Goal: Contribute content: Contribute content

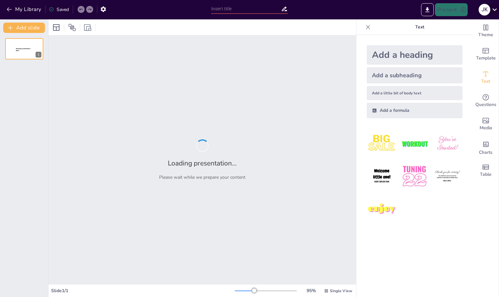
type input "Sendsteps 2.0: Enhancements and Innovations"
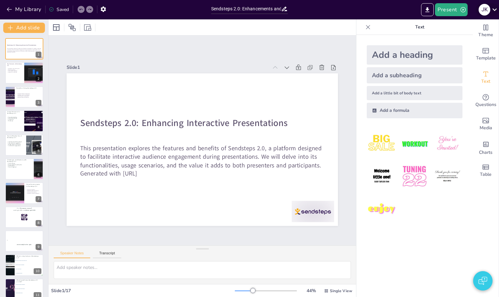
checkbox input "true"
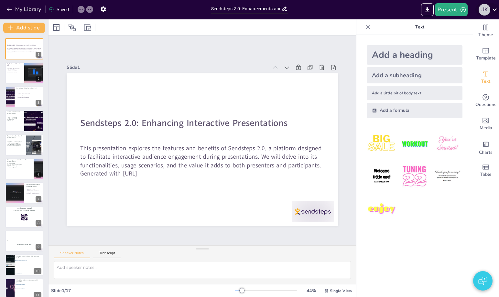
click at [489, 10] on div "J K" at bounding box center [485, 10] width 12 height 12
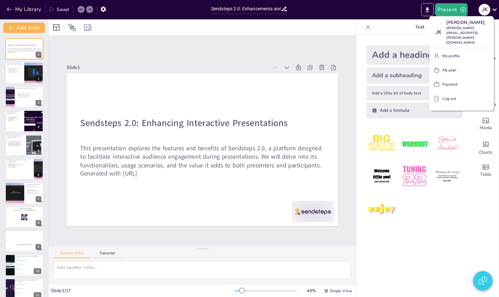
drag, startPoint x: 489, startPoint y: 10, endPoint x: 466, endPoint y: 8, distance: 23.0
click at [489, 10] on div at bounding box center [249, 148] width 499 height 297
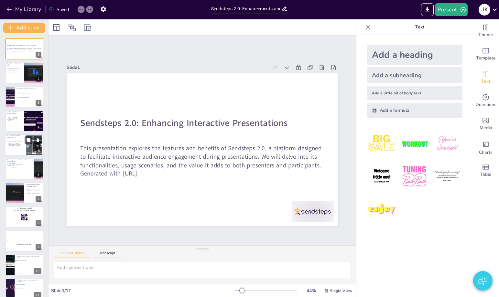
checkbox input "true"
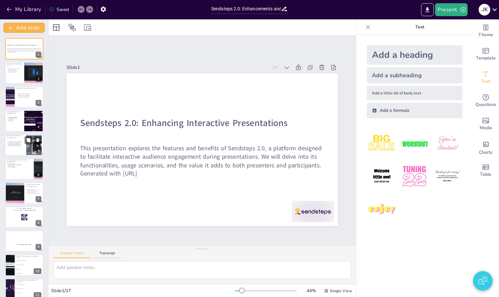
checkbox input "true"
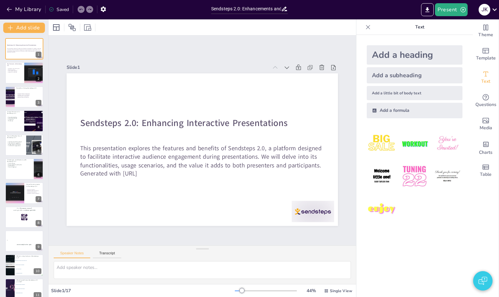
checkbox input "true"
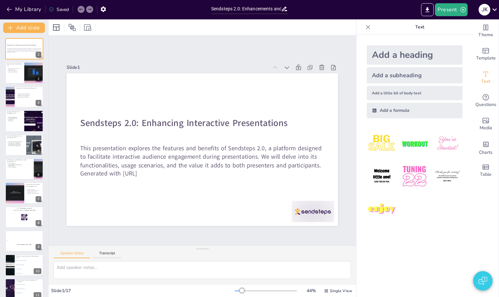
checkbox input "true"
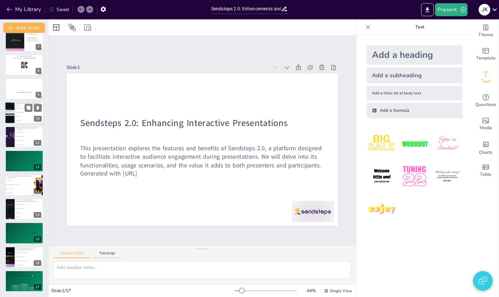
checkbox input "true"
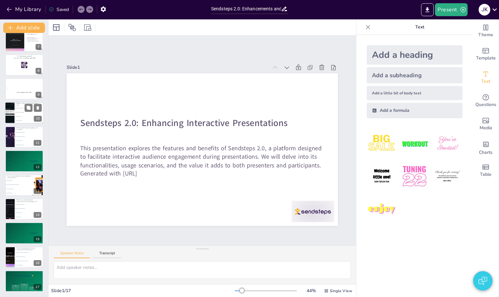
checkbox input "true"
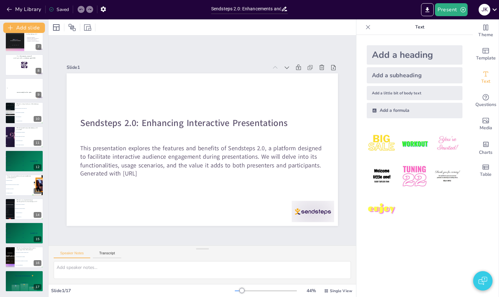
checkbox input "true"
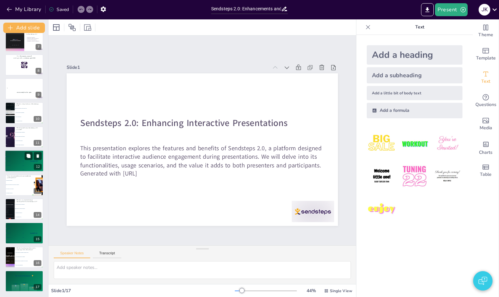
checkbox input "true"
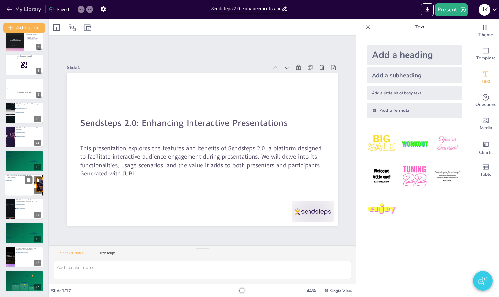
checkbox input "true"
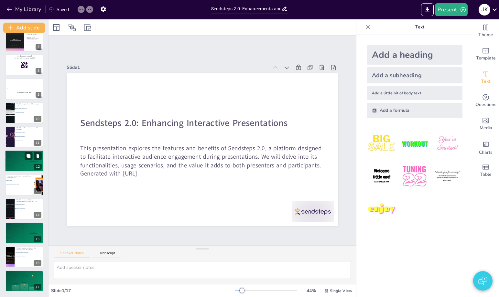
checkbox input "true"
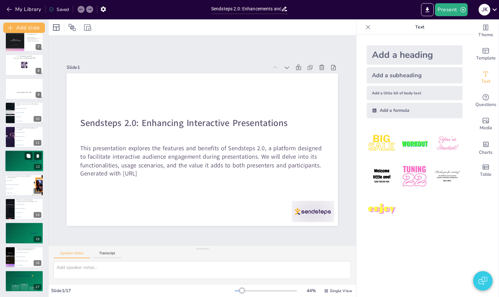
checkbox input "true"
click at [12, 170] on div "5 Participant 5 100" at bounding box center [14, 170] width 19 height 4
checkbox input "true"
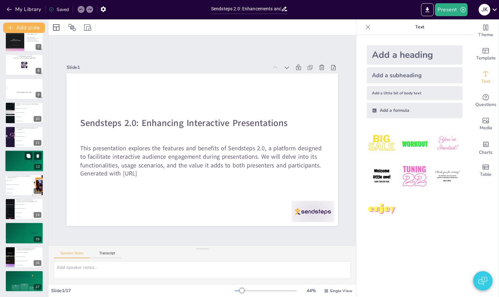
checkbox input "true"
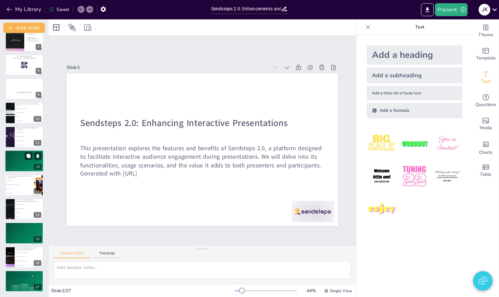
checkbox input "true"
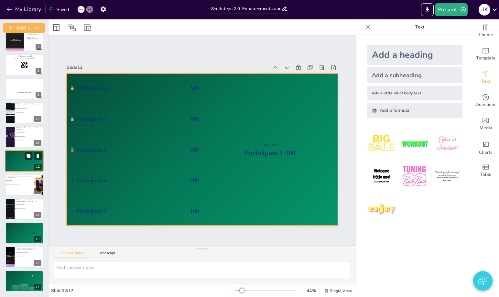
checkbox input "true"
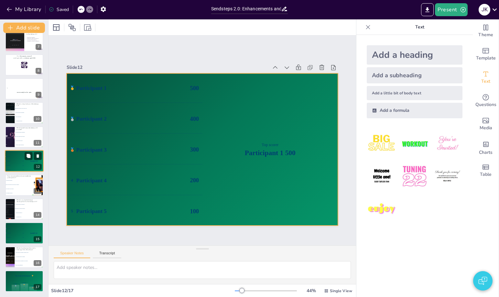
checkbox input "true"
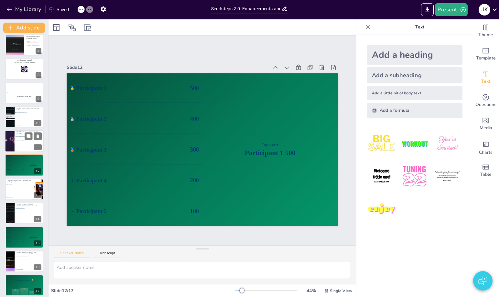
checkbox input "true"
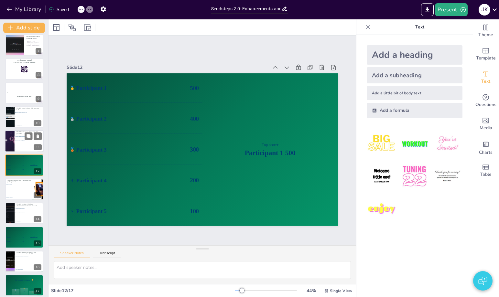
checkbox input "true"
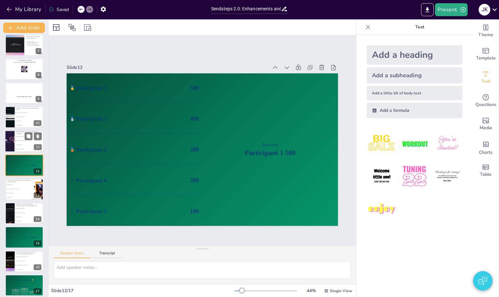
checkbox input "true"
click at [23, 138] on li "Decreased audience engagement" at bounding box center [29, 137] width 29 height 4
checkbox input "true"
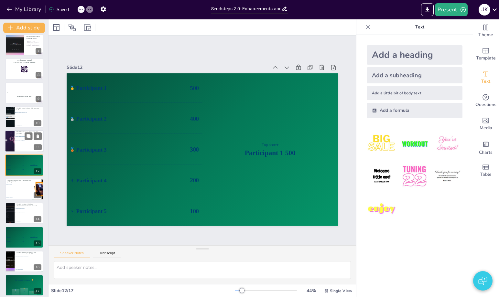
checkbox input "true"
type textarea "The correct answer is "Valuable insights from feedback," which is discussed in …"
checkbox input "true"
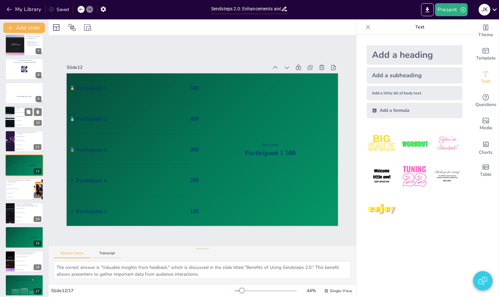
checkbox input "true"
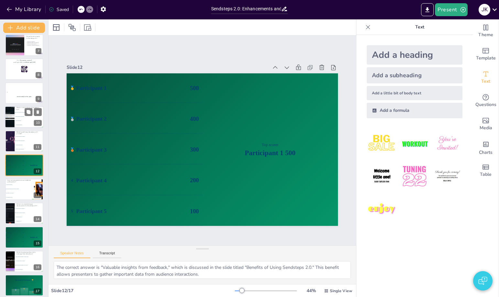
checkbox input "true"
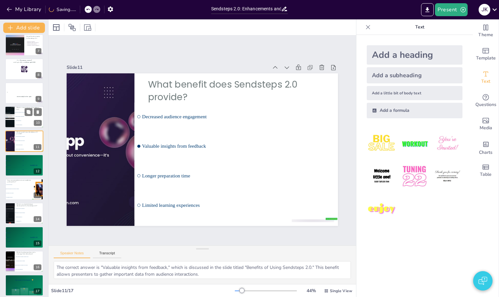
scroll to position [124, 0]
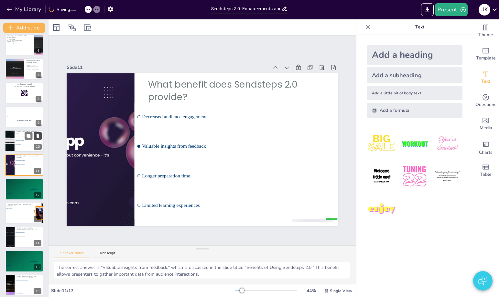
checkbox input "true"
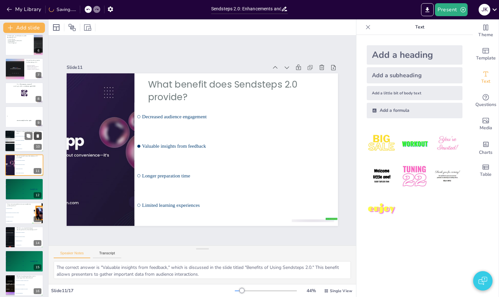
checkbox input "true"
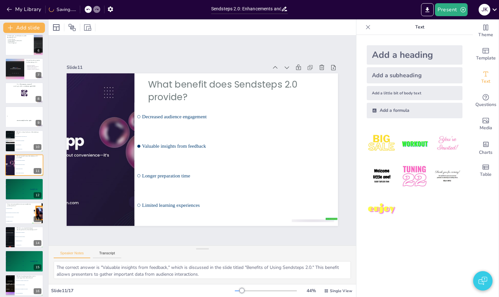
checkbox input "true"
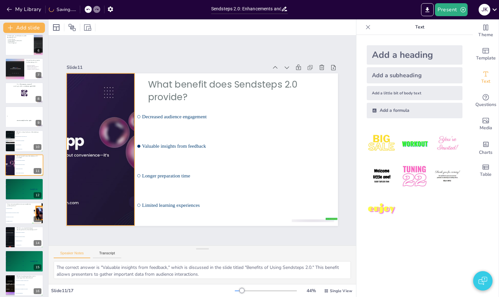
checkbox input "true"
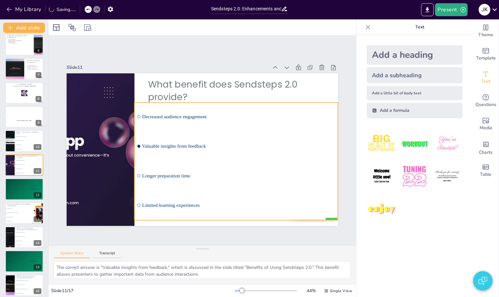
checkbox input "true"
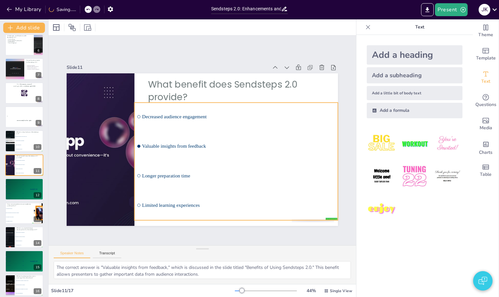
checkbox input "true"
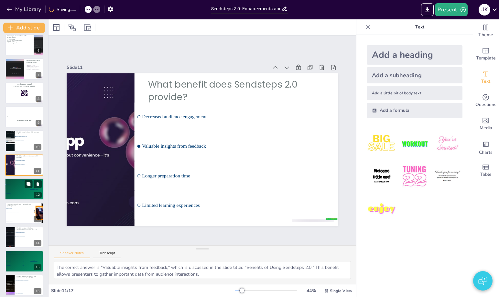
checkbox input "true"
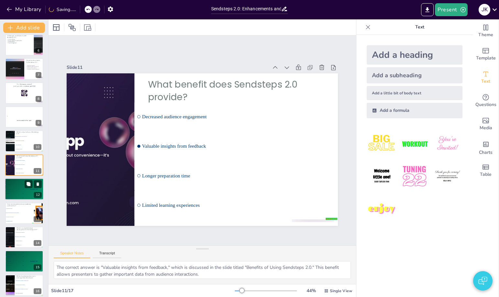
click at [19, 193] on div "4 Participant 4 200" at bounding box center [14, 193] width 19 height 4
checkbox input "true"
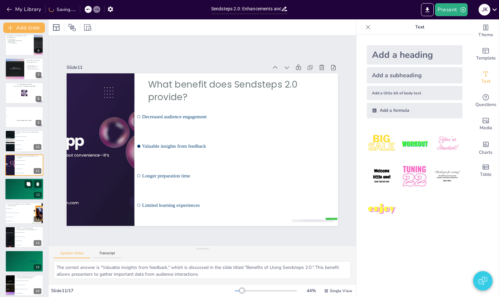
checkbox input "true"
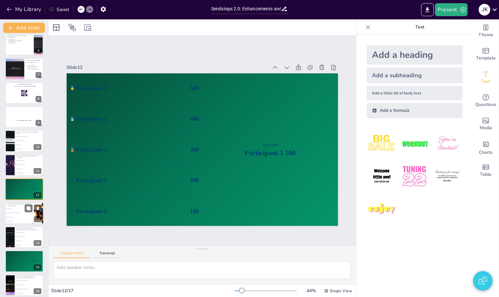
checkbox input "true"
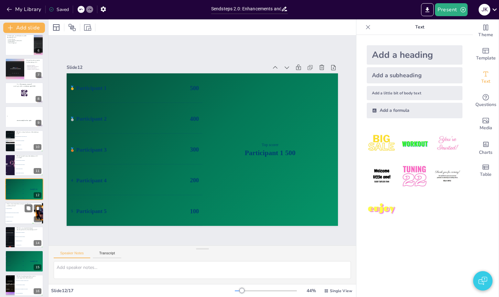
scroll to position [148, 0]
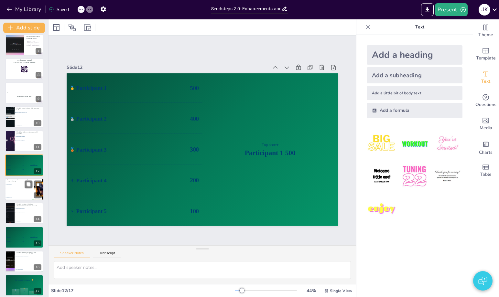
checkbox input "true"
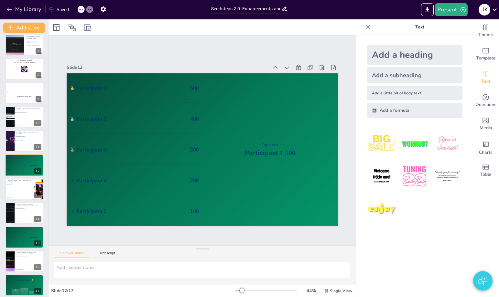
checkbox input "true"
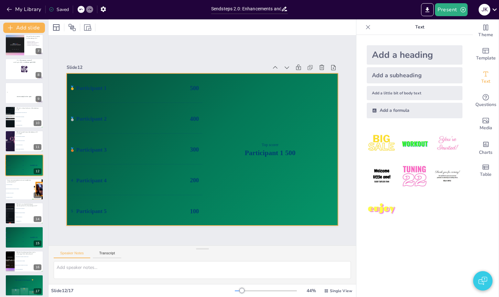
checkbox input "true"
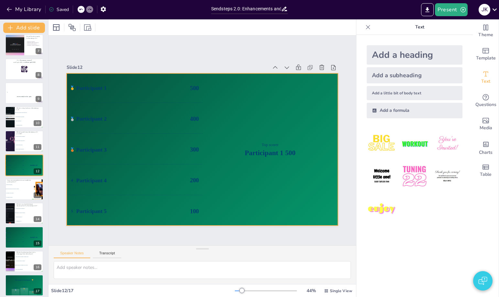
checkbox input "true"
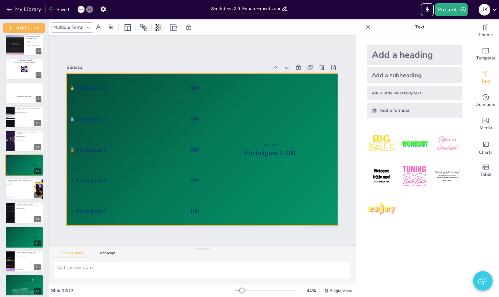
click at [110, 115] on div "🥈 Participant 2 400" at bounding box center [134, 118] width 135 height 29
checkbox input "true"
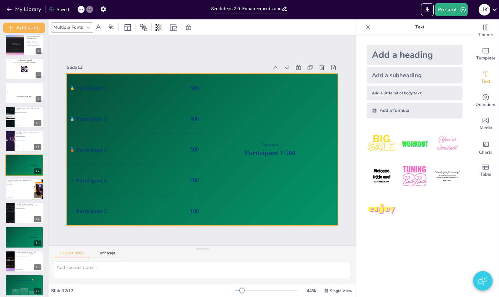
checkbox input "true"
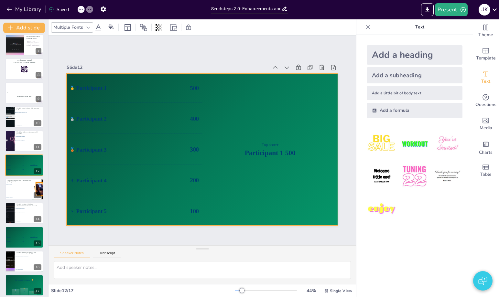
checkbox input "true"
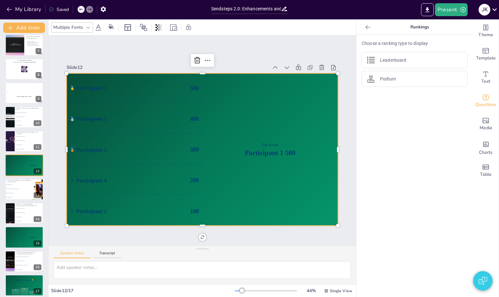
checkbox input "true"
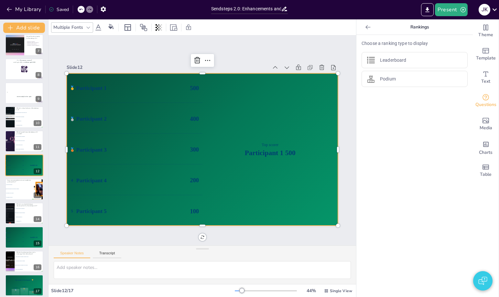
checkbox input "true"
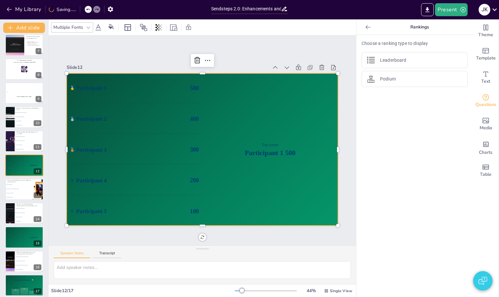
checkbox input "true"
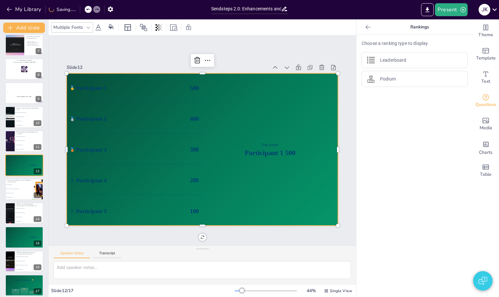
checkbox input "true"
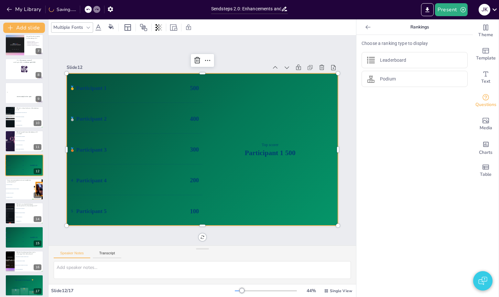
checkbox input "true"
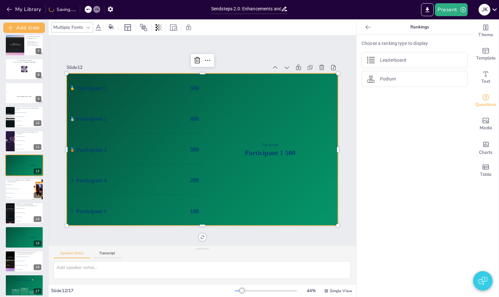
checkbox input "true"
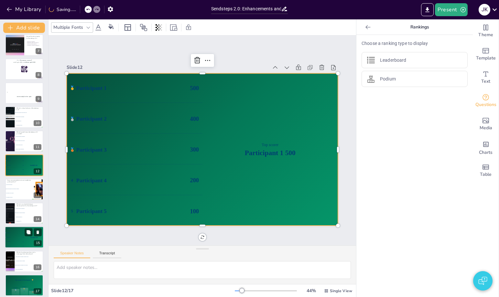
checkbox input "true"
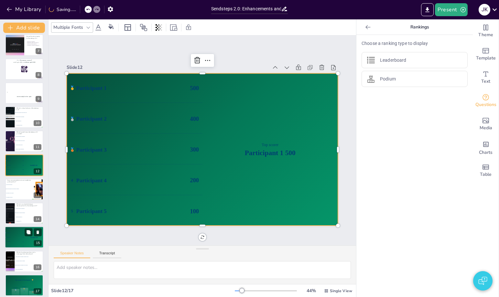
click at [22, 231] on div "🥈 Participant 2 400" at bounding box center [14, 233] width 19 height 4
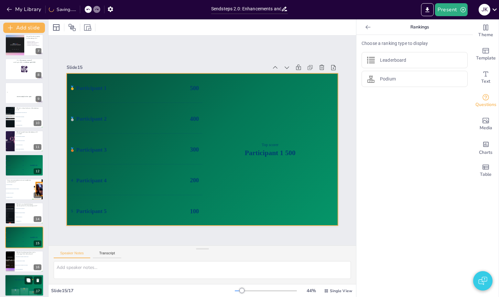
scroll to position [152, 0]
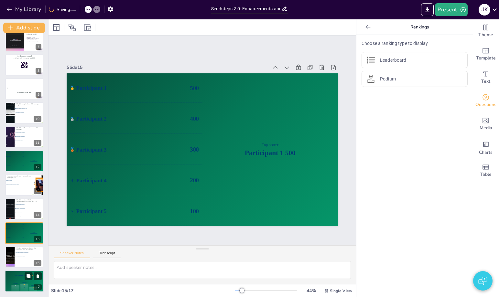
click at [19, 287] on div "🥈 400" at bounding box center [15, 288] width 8 height 6
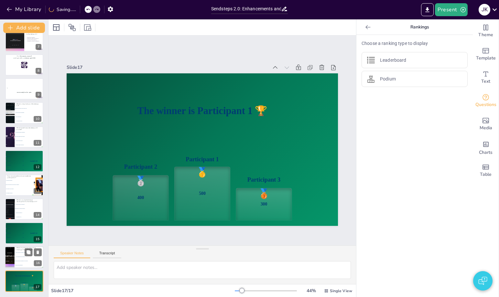
click at [17, 253] on span "Ensure interactive elements consume all time" at bounding box center [30, 252] width 28 height 1
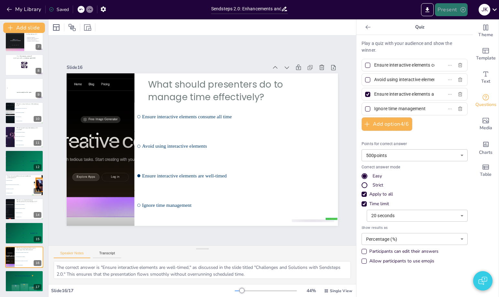
click at [449, 14] on button "Present" at bounding box center [451, 9] width 32 height 13
click at [449, 14] on div at bounding box center [249, 148] width 499 height 297
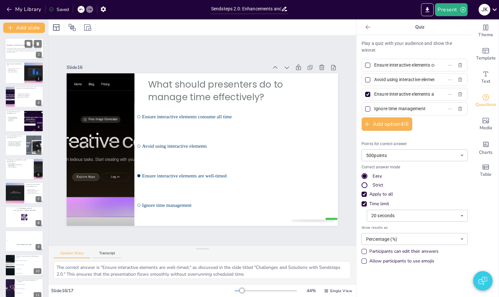
click at [22, 51] on p "This presentation explores the features and benefits of Sendsteps 2.0, a platfo…" at bounding box center [24, 50] width 35 height 4
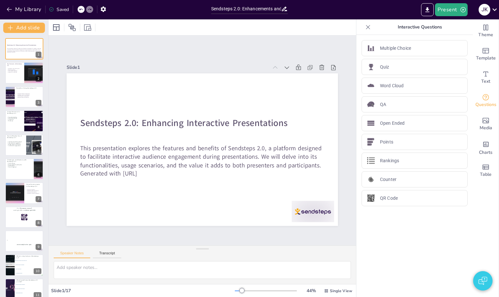
scroll to position [0, 0]
click at [448, 6] on button "Present" at bounding box center [451, 9] width 32 height 13
click at [28, 191] on div at bounding box center [249, 148] width 499 height 297
click at [17, 194] on div at bounding box center [14, 193] width 31 height 22
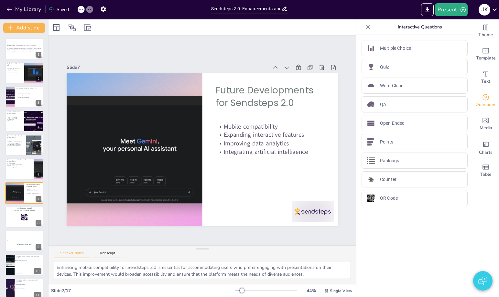
scroll to position [28, 0]
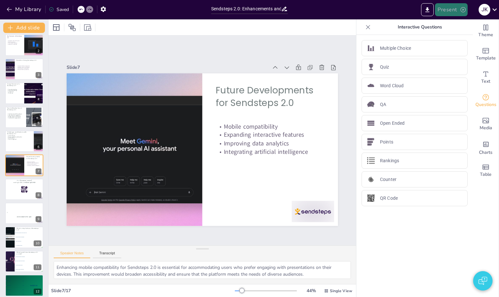
click at [454, 11] on button "Present" at bounding box center [451, 9] width 32 height 13
click at [455, 27] on li "Preview presentation" at bounding box center [461, 24] width 51 height 10
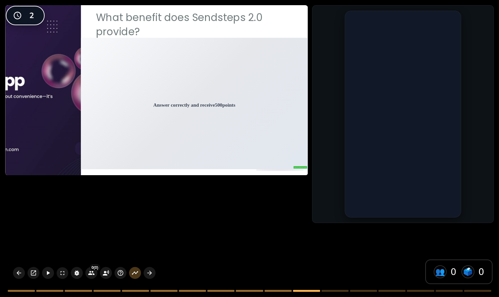
click at [216, 105] on div "Answer correctly and receive 500 points" at bounding box center [195, 104] width 82 height 10
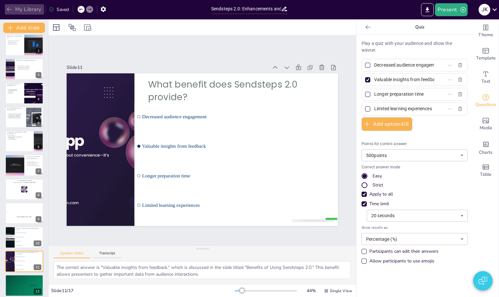
click at [12, 9] on icon "button" at bounding box center [9, 9] width 5 height 4
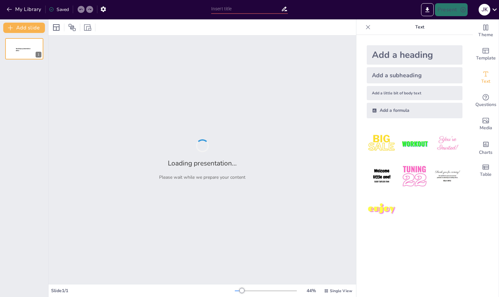
type input "test"
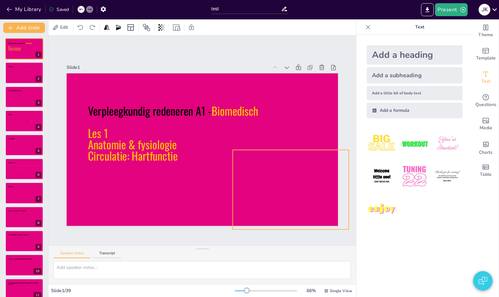
click at [250, 166] on div at bounding box center [284, 197] width 165 height 113
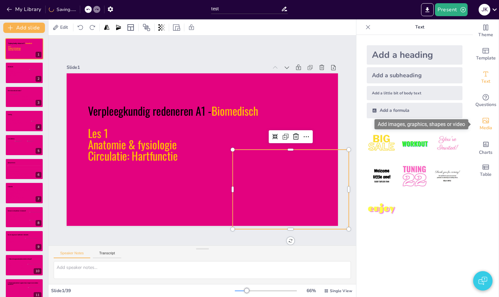
click at [487, 122] on icon "Add images, graphics, shapes or video" at bounding box center [486, 121] width 8 height 8
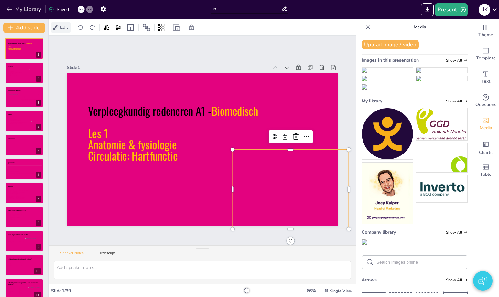
click at [61, 28] on span "Edit" at bounding box center [64, 27] width 10 height 6
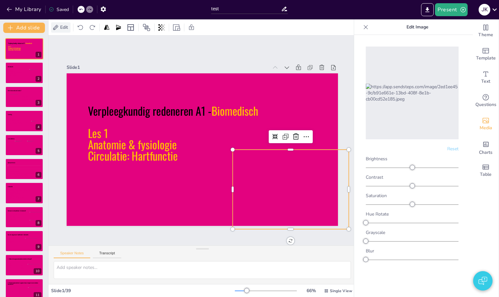
click at [61, 28] on span "Edit" at bounding box center [64, 27] width 10 height 6
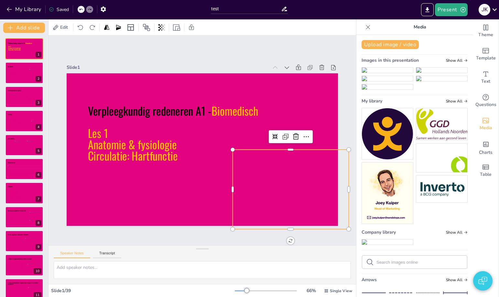
click at [345, 129] on div "Slide 1 Verpleegkundig redeneren A1 - Biomedisch Les 1 Anatomie & fysiologie Ci…" at bounding box center [202, 140] width 345 height 257
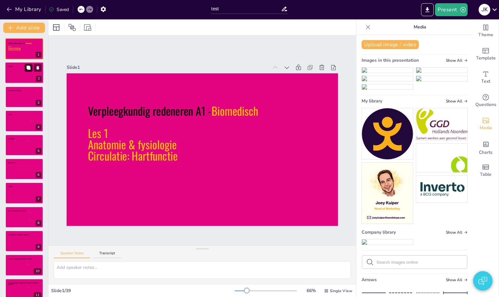
click at [26, 72] on button at bounding box center [29, 68] width 8 height 8
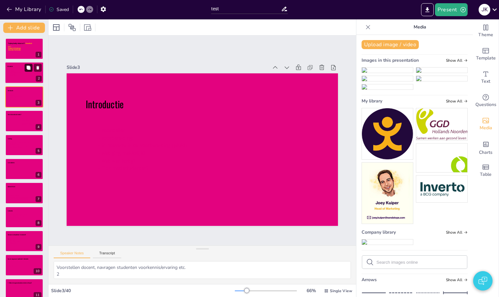
type textarea "Voorstellen docent, navragen studenten voorkennis/ervaring etc. 2"
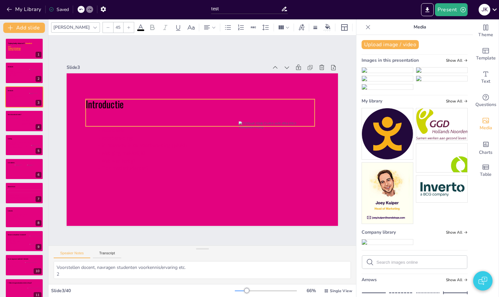
click at [100, 118] on icon at bounding box center [206, 113] width 230 height 74
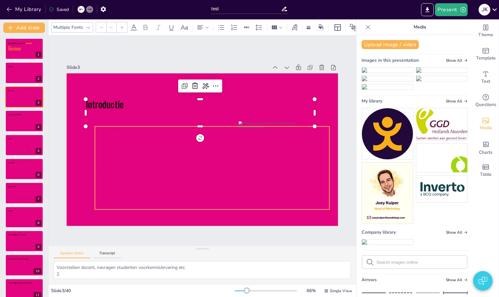
click at [112, 170] on icon at bounding box center [206, 169] width 247 height 130
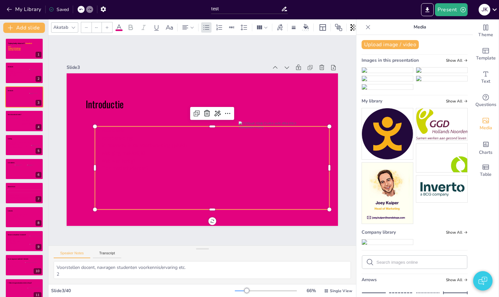
type input "24"
click at [125, 196] on div "Voorstellen Voorbereiding: In hoeverre is de voorbereiding gelukt? Wat ging mak…" at bounding box center [209, 168] width 242 height 107
drag, startPoint x: 158, startPoint y: 149, endPoint x: 185, endPoint y: 194, distance: 52.1
click at [158, 149] on p "In hoeverre is de voorbereiding gelukt?" at bounding box center [211, 146] width 234 height 32
click at [152, 178] on div "Voorstellen Voorbereiding: In hoeverre is de voorbereiding gelukt? Wat ging mak…" at bounding box center [212, 167] width 234 height 83
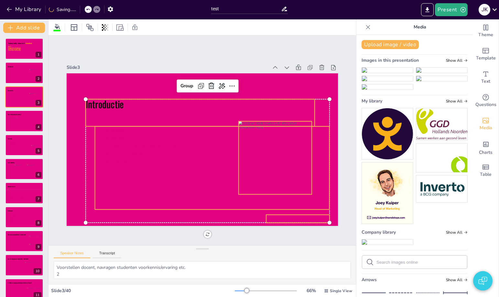
click at [148, 140] on icon at bounding box center [206, 169] width 247 height 130
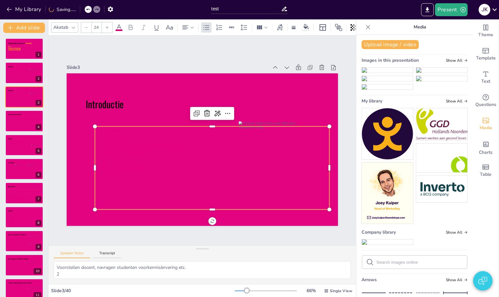
click at [116, 27] on icon at bounding box center [119, 28] width 8 height 8
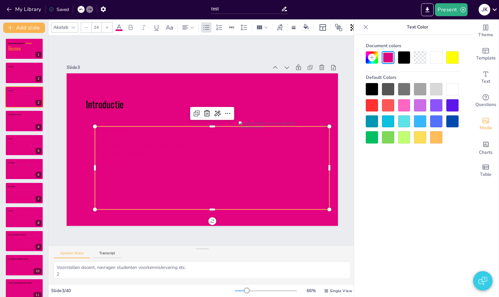
click at [436, 58] on div at bounding box center [436, 57] width 12 height 12
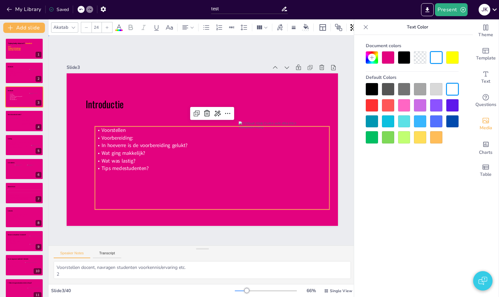
click at [235, 47] on div "Slide 1 Verpleegkundig redeneren A1 - Biomedisch Les 1 Anatomie & fysiologie Ci…" at bounding box center [202, 140] width 357 height 295
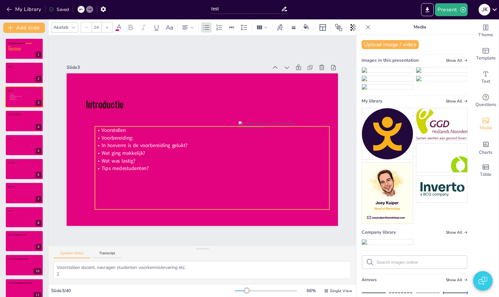
click at [132, 151] on icon at bounding box center [212, 167] width 234 height 83
click at [104, 146] on icon at bounding box center [209, 168] width 242 height 107
click at [102, 146] on icon at bounding box center [209, 168] width 242 height 107
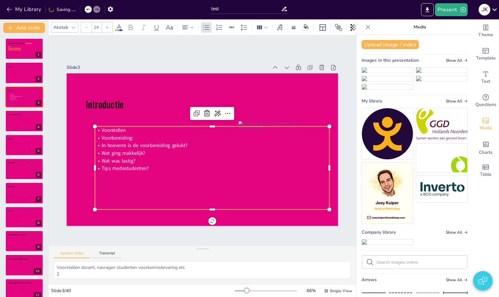
click at [102, 146] on icon at bounding box center [203, 170] width 249 height 152
click at [106, 146] on span "In hoeverre is de voorbereiding gelukt?" at bounding box center [144, 139] width 86 height 16
click at [106, 146] on span "In hoeverre is de voorbereiding gelukt?" at bounding box center [145, 145] width 86 height 7
click at [100, 147] on p "In hoeverre is de voorbereiding gelukt?" at bounding box center [211, 146] width 234 height 32
click at [139, 140] on p "Voorbereiding:" at bounding box center [212, 143] width 207 height 124
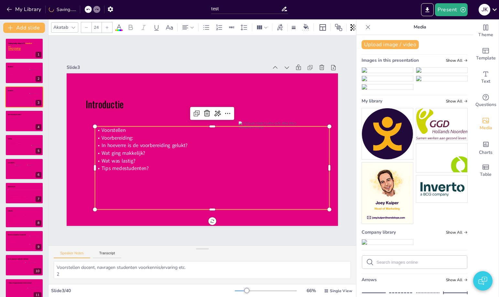
click at [112, 144] on span "In hoeverre is de voorbereiding gelukt?" at bounding box center [146, 127] width 84 height 33
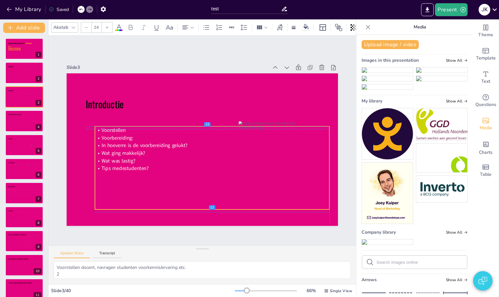
click at [101, 147] on span "In hoeverre is de voorbereiding gelukt?" at bounding box center [144, 139] width 86 height 16
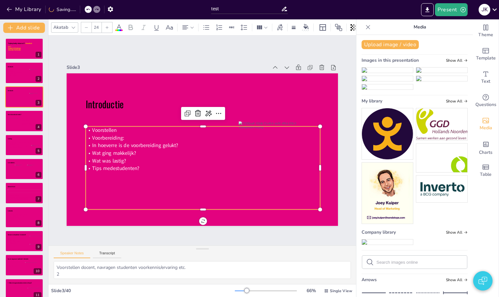
click at [140, 144] on span "In hoeverre is de voorbereiding gelukt?" at bounding box center [135, 131] width 85 height 25
click at [97, 146] on span "In hoeverre is de voorbereiding gelukt?" at bounding box center [135, 138] width 86 height 16
click at [97, 146] on span "In hoeverre is de voorbereiding gelukt?" at bounding box center [135, 145] width 86 height 7
click at [208, 27] on icon at bounding box center [206, 28] width 8 height 8
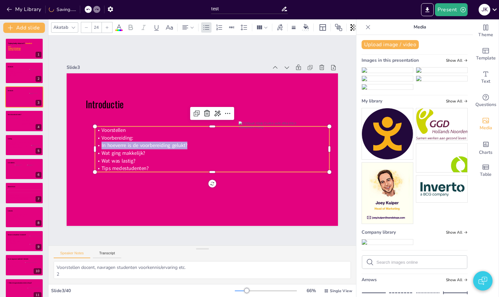
click at [194, 71] on div "Slide 3" at bounding box center [265, 104] width 143 height 240
click at [183, 49] on div "Slide 1 Verpleegkundig redeneren A1 - Biomedisch Les 1 Anatomie & fysiologie Ci…" at bounding box center [202, 140] width 351 height 372
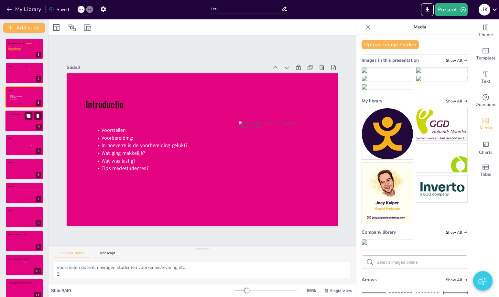
click at [16, 124] on div at bounding box center [13, 122] width 14 height 9
type textarea "Biomedische kennis heb je nodig om uiteindelijk te kunnen klinisch redeneren, e…"
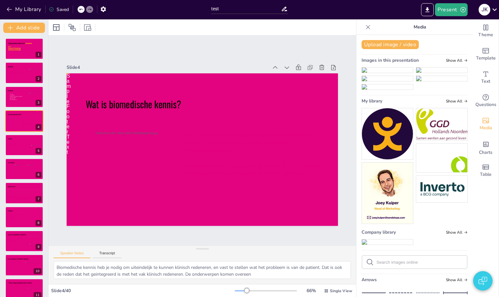
click at [77, 91] on icon at bounding box center [111, 69] width 69 height 44
click at [73, 98] on icon at bounding box center [104, 78] width 67 height 38
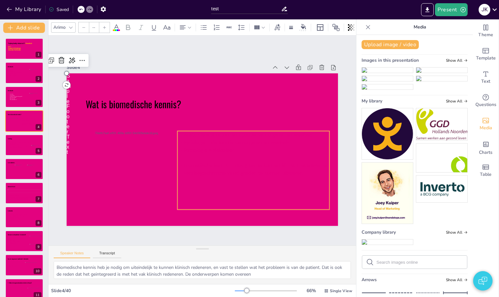
click at [285, 165] on icon at bounding box center [241, 185] width 169 height 122
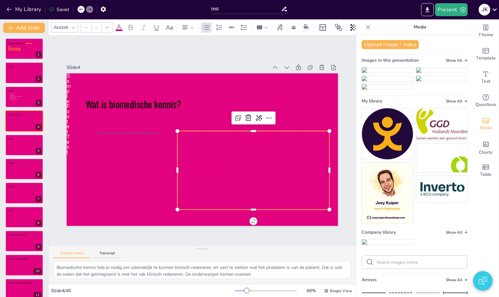
type input "24"
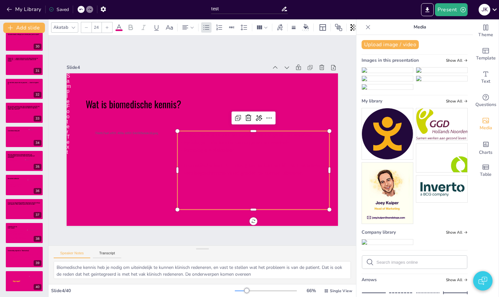
scroll to position [706, 0]
click at [17, 274] on div at bounding box center [24, 281] width 39 height 22
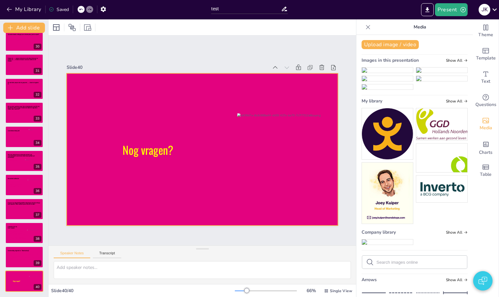
click at [107, 87] on div at bounding box center [202, 149] width 286 height 180
click at [13, 163] on icon at bounding box center [24, 164] width 30 height 10
type textarea "34"
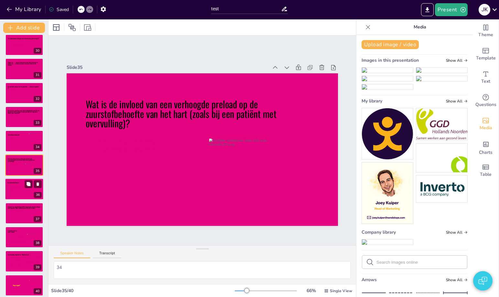
click at [18, 189] on icon at bounding box center [17, 192] width 17 height 12
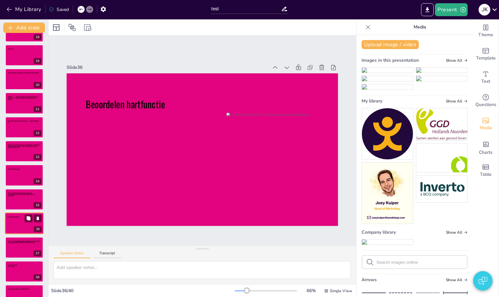
scroll to position [667, 0]
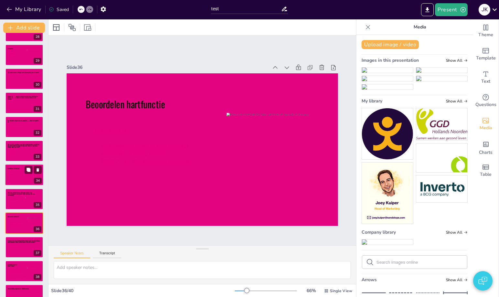
drag, startPoint x: 30, startPoint y: 187, endPoint x: 18, endPoint y: 177, distance: 15.8
click at [18, 177] on icon at bounding box center [15, 178] width 16 height 12
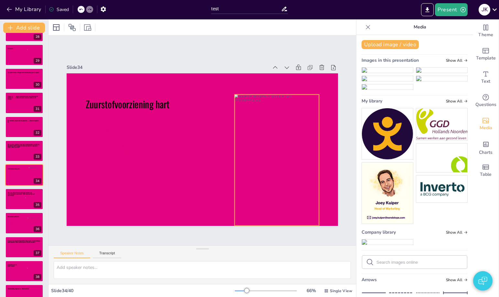
scroll to position [677, 0]
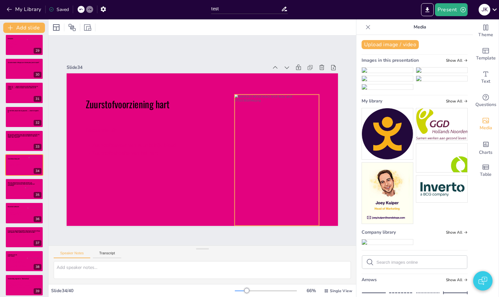
click at [282, 170] on div at bounding box center [267, 182] width 121 height 151
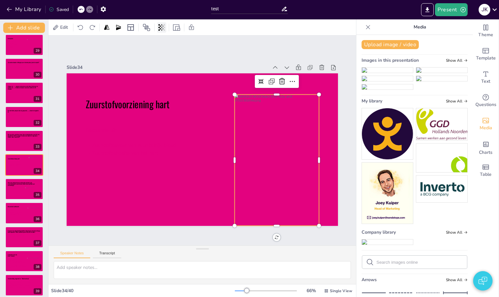
click at [162, 27] on icon at bounding box center [161, 27] width 1 height 6
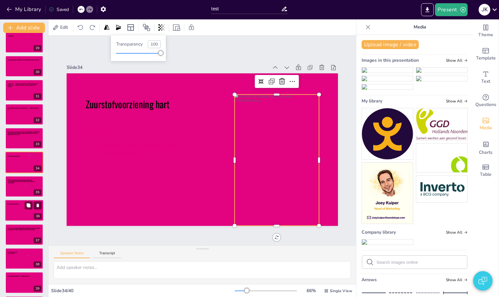
click at [17, 213] on icon at bounding box center [17, 213] width 17 height 12
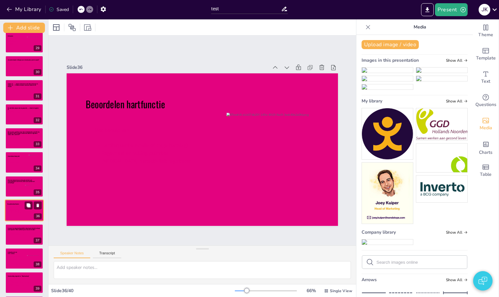
scroll to position [706, 0]
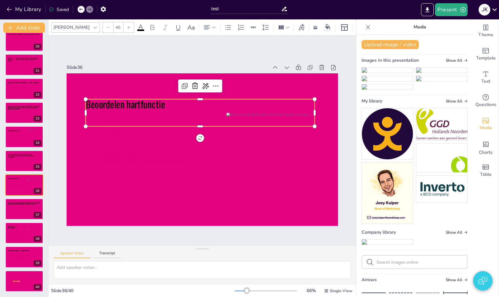
click at [144, 111] on icon at bounding box center [206, 113] width 230 height 74
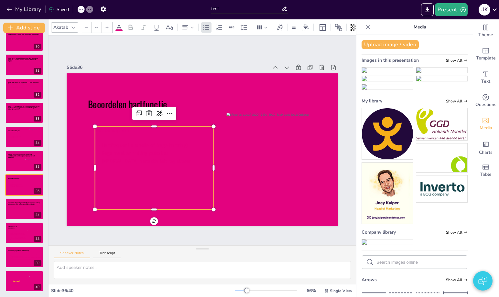
drag, startPoint x: 122, startPoint y: 176, endPoint x: 105, endPoint y: 114, distance: 63.9
click at [122, 176] on icon at bounding box center [149, 157] width 133 height 106
type input "24"
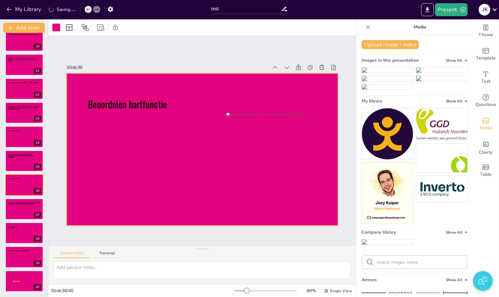
click at [76, 79] on div at bounding box center [200, 150] width 297 height 206
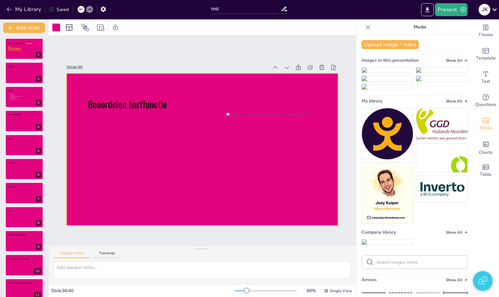
scroll to position [0, 0]
click at [20, 43] on icon at bounding box center [24, 43] width 33 height 4
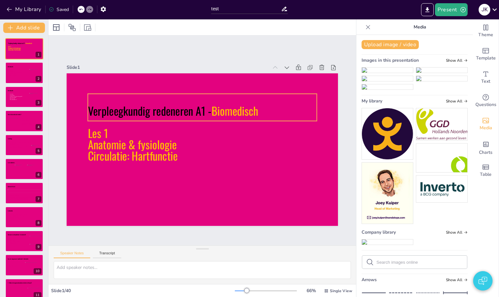
click at [186, 96] on icon at bounding box center [206, 107] width 231 height 51
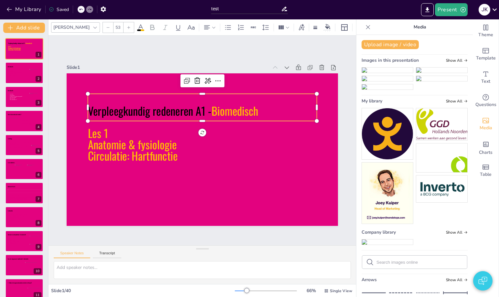
click at [144, 154] on span "Circulatie: Hartfunctie" at bounding box center [131, 148] width 91 height 26
click at [13, 77] on icon at bounding box center [26, 76] width 34 height 12
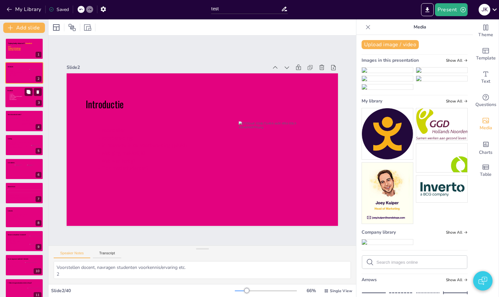
scroll to position [3, 0]
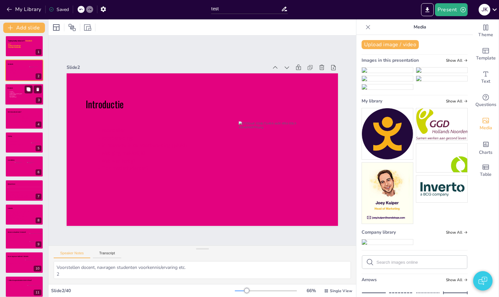
click at [15, 95] on icon at bounding box center [26, 94] width 34 height 6
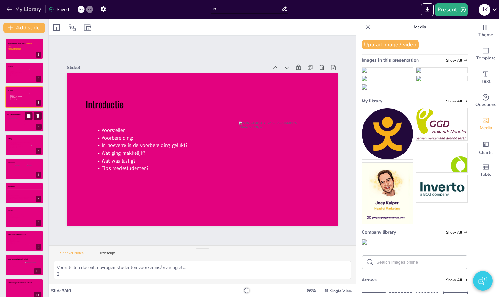
click at [14, 127] on div at bounding box center [13, 122] width 14 height 9
type textarea "Biomedische kennis heb je nodig om uiteindelijk te kunnen klinisch redeneren, e…"
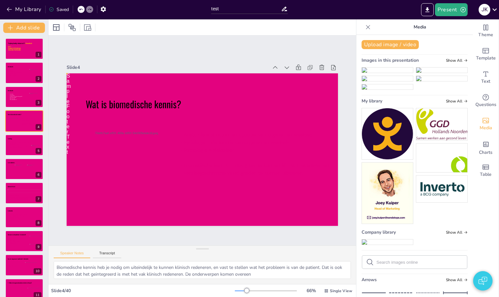
click at [77, 90] on icon at bounding box center [111, 69] width 69 height 44
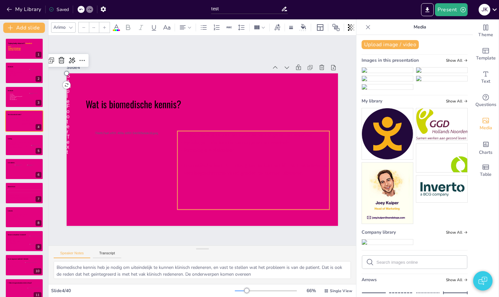
type input "24"
click at [242, 180] on icon at bounding box center [241, 185] width 169 height 122
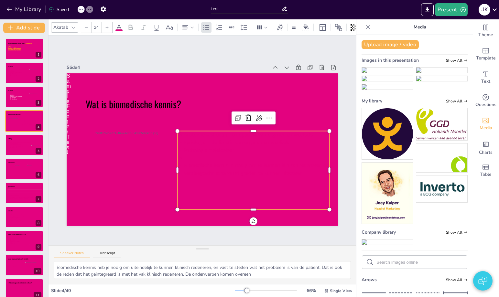
click at [181, 246] on div "Speaker Notes Transcript" at bounding box center [203, 254] width 308 height 16
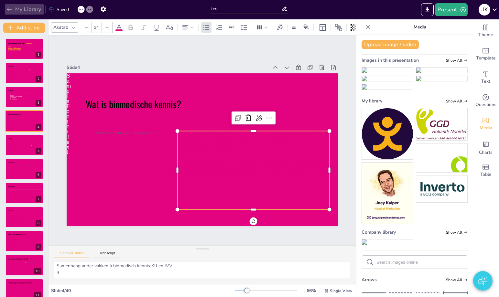
click at [8, 7] on icon "button" at bounding box center [9, 9] width 6 height 6
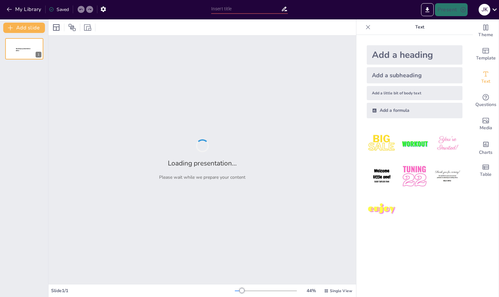
type input "Biomedische Kennis en de Toekomst van Medische Behandelingen"
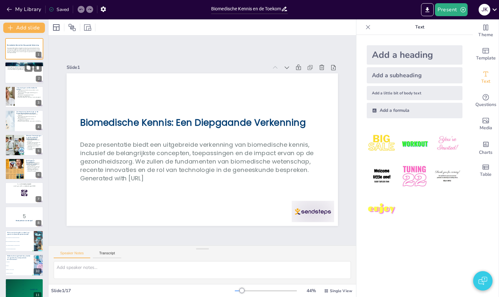
checkbox input "true"
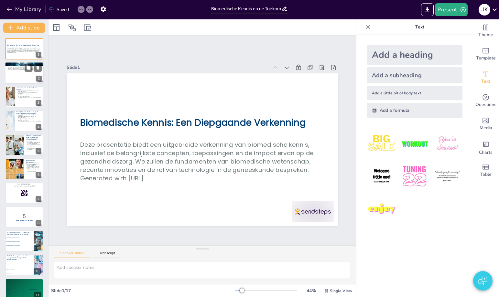
checkbox input "true"
click at [17, 81] on div at bounding box center [24, 73] width 39 height 22
type textarea "Het interdisciplinair karakter van biomedische wetenschappen is essentieel voor…"
checkbox input "true"
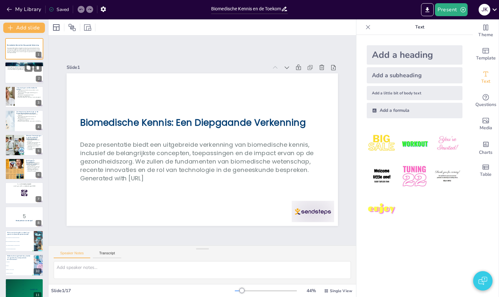
checkbox input "true"
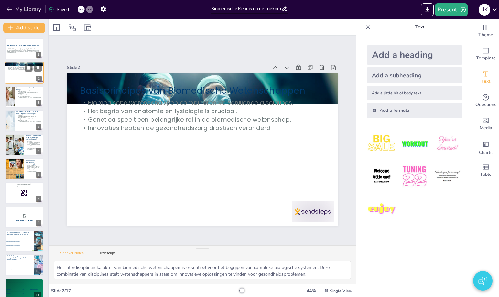
checkbox input "true"
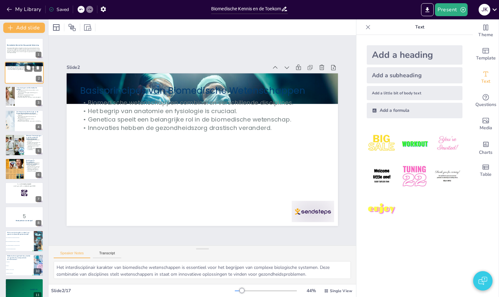
checkbox input "true"
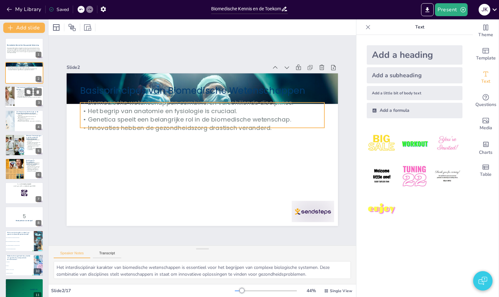
checkbox input "true"
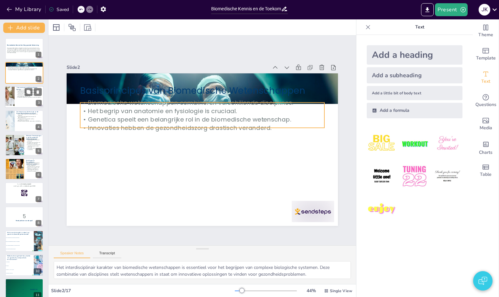
checkbox input "true"
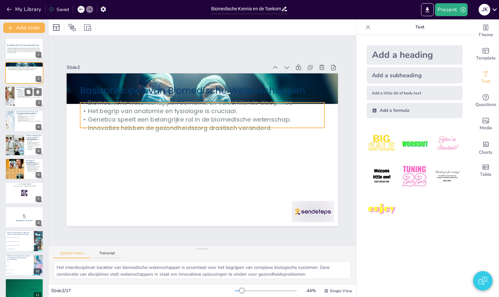
checkbox input "true"
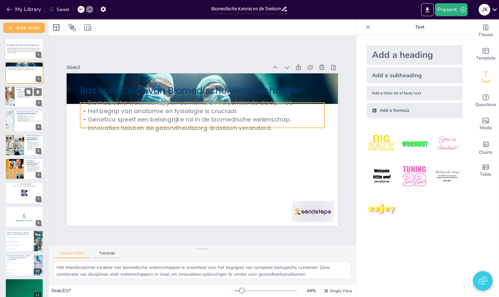
checkbox input "true"
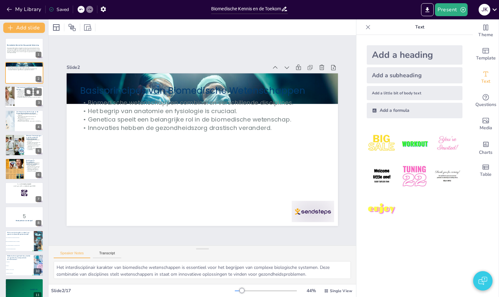
checkbox input "true"
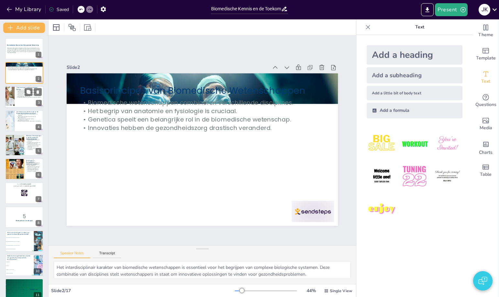
checkbox input "true"
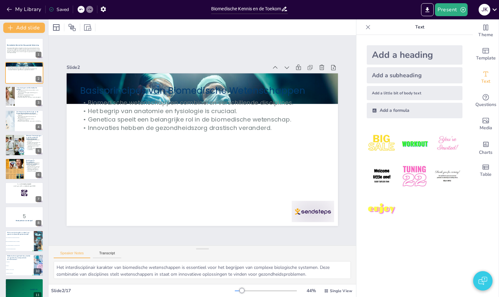
checkbox input "true"
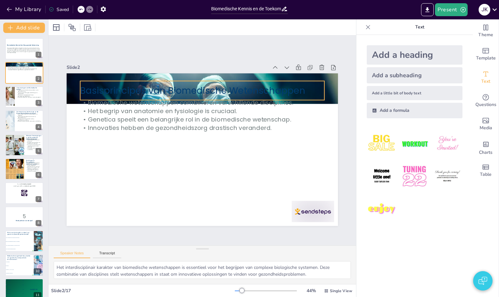
checkbox input "true"
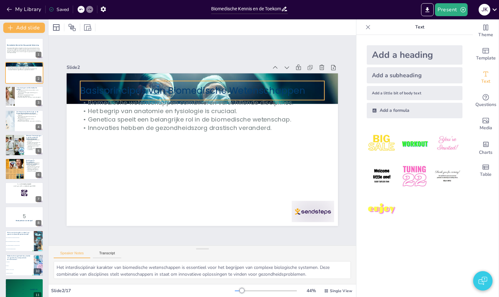
checkbox input "true"
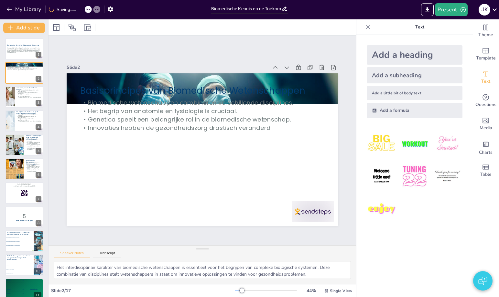
checkbox input "true"
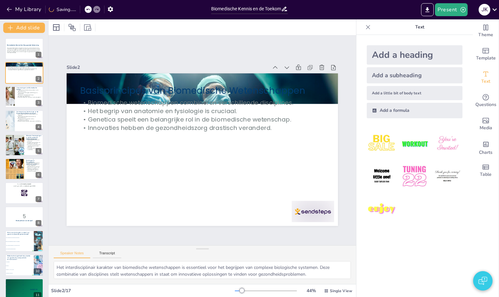
checkbox input "true"
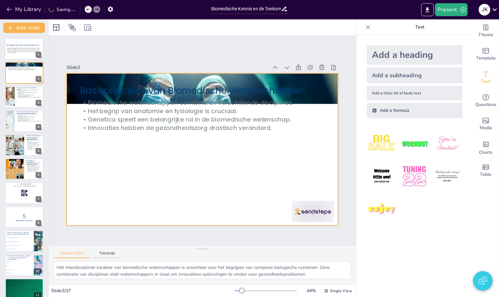
checkbox input "true"
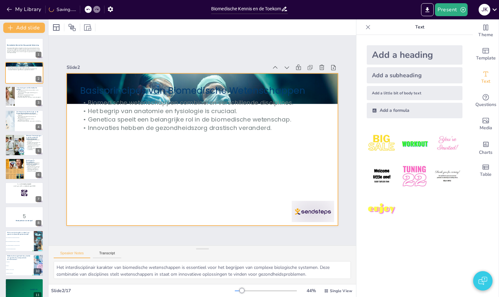
checkbox input "true"
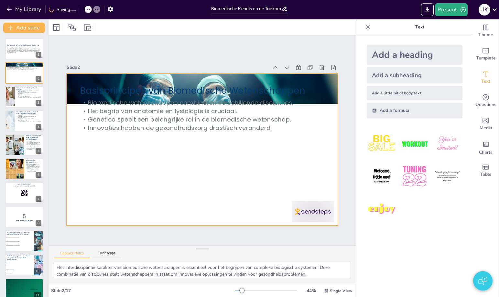
checkbox input "true"
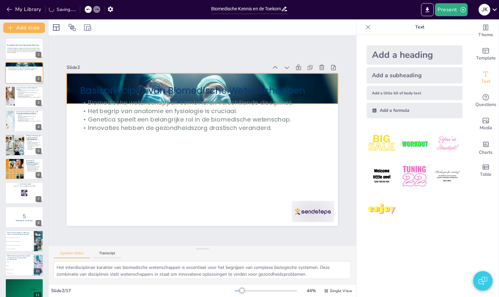
checkbox input "true"
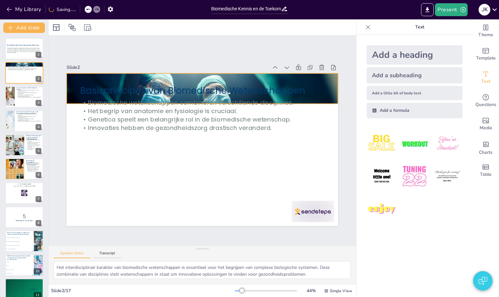
checkbox input "true"
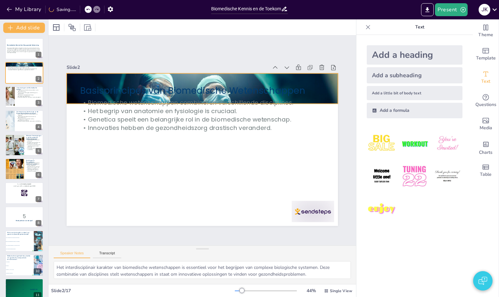
checkbox input "true"
click at [70, 88] on div at bounding box center [202, 88] width 271 height 181
checkbox input "true"
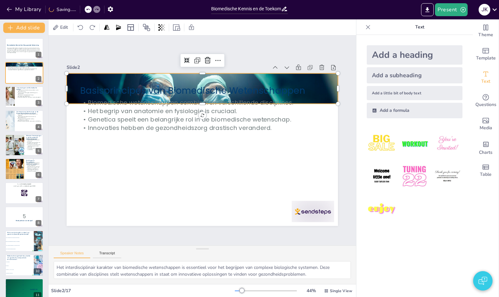
checkbox input "true"
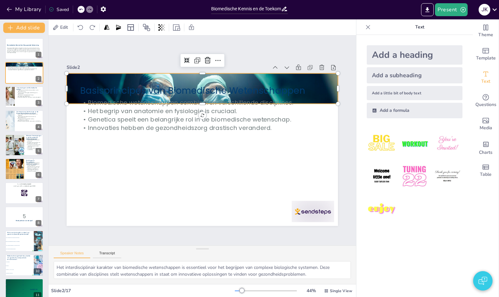
checkbox input "true"
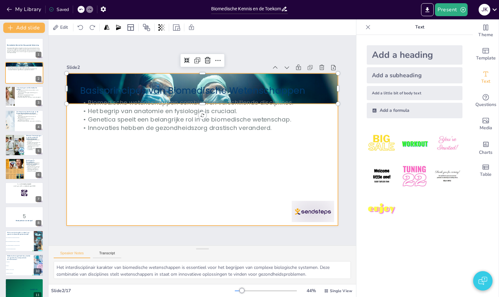
checkbox input "true"
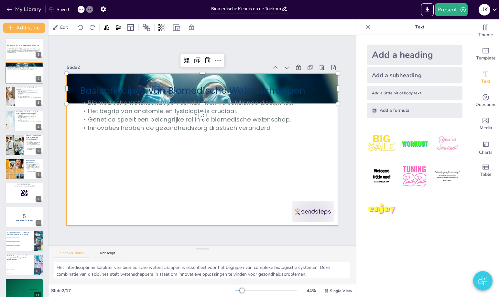
checkbox input "true"
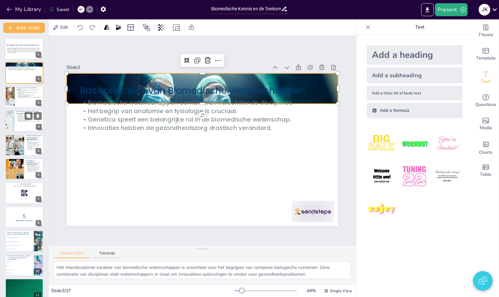
checkbox input "true"
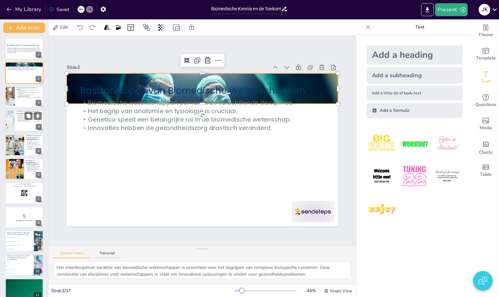
checkbox input "true"
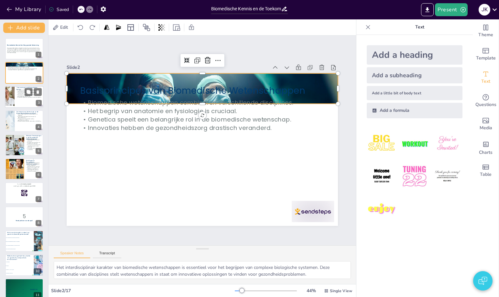
checkbox input "true"
click at [24, 103] on div at bounding box center [24, 97] width 39 height 22
type textarea "Diagnostische technieken zoals MRI en bloedonderzoek zijn cruciaal voor het ide…"
checkbox input "true"
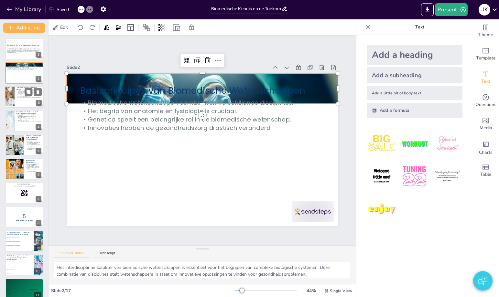
checkbox input "true"
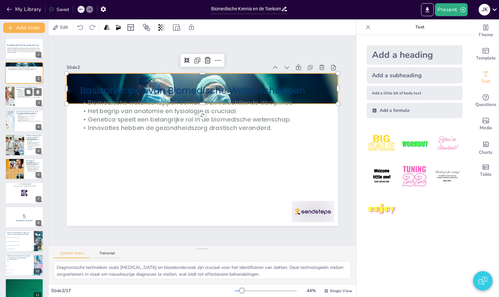
checkbox input "true"
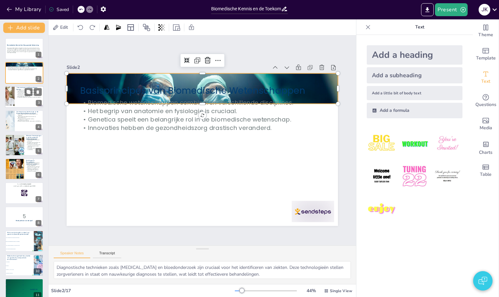
checkbox input "true"
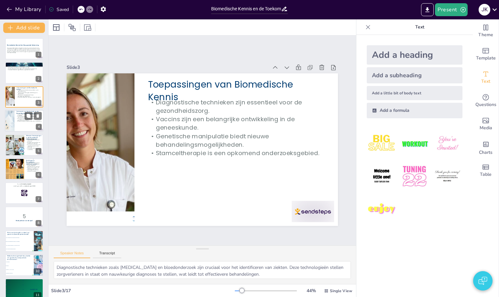
checkbox input "true"
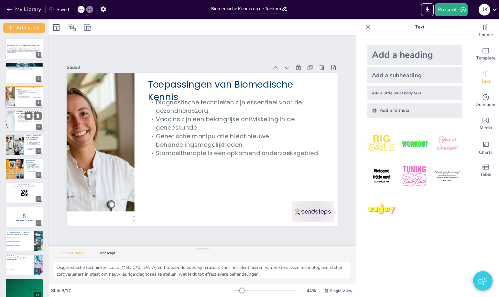
checkbox input "true"
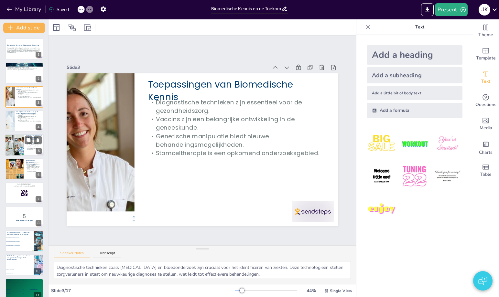
checkbox input "true"
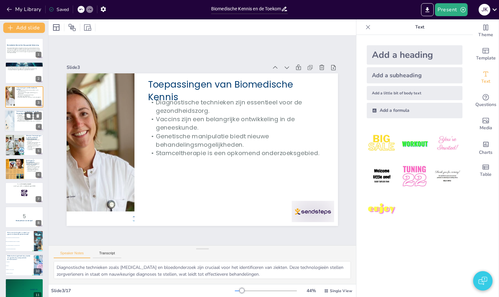
checkbox input "true"
click at [23, 127] on div at bounding box center [24, 121] width 39 height 22
type textarea "De integratie van technologie in de gezondheidszorg heeft geleid tot nauwkeurig…"
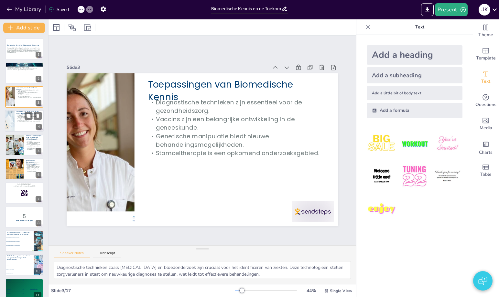
checkbox input "true"
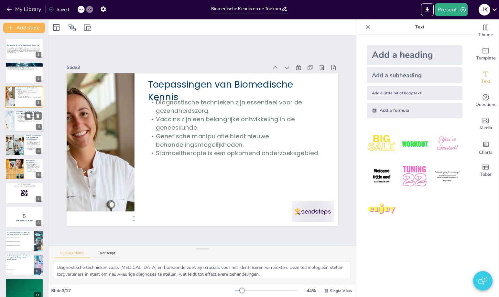
checkbox input "true"
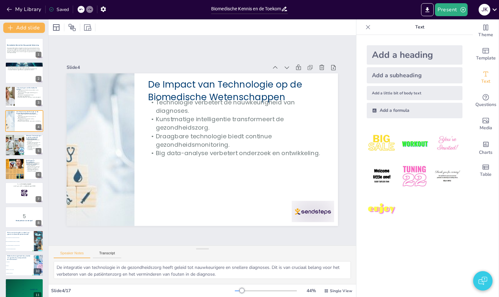
checkbox input "true"
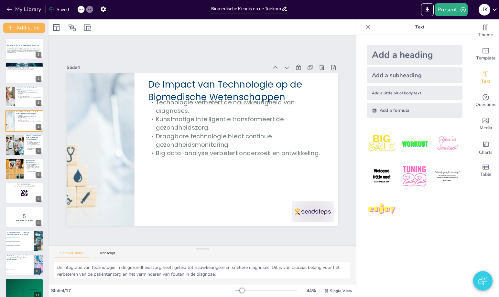
checkbox input "true"
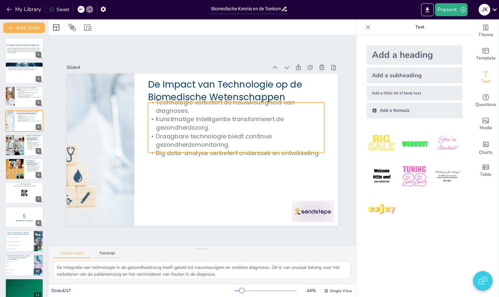
checkbox input "true"
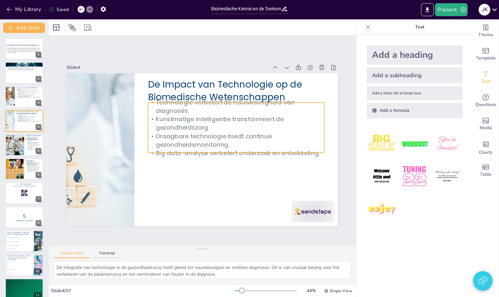
checkbox input "true"
click at [182, 141] on p "Draagbare technologie biedt continue gezondheidsmonitoring." at bounding box center [236, 140] width 176 height 17
checkbox input "true"
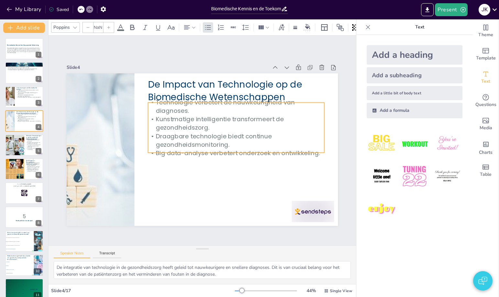
checkbox input "true"
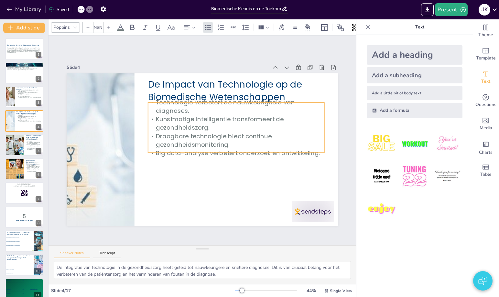
checkbox input "true"
type input "32"
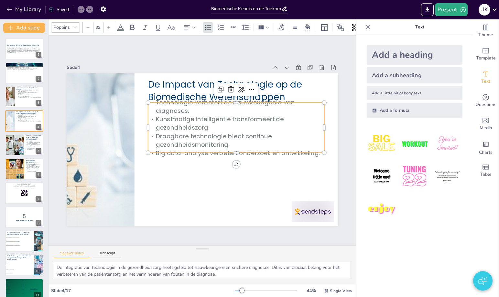
checkbox input "true"
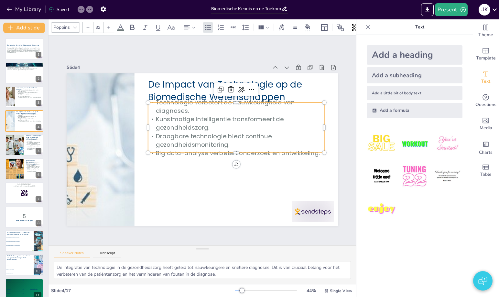
checkbox input "true"
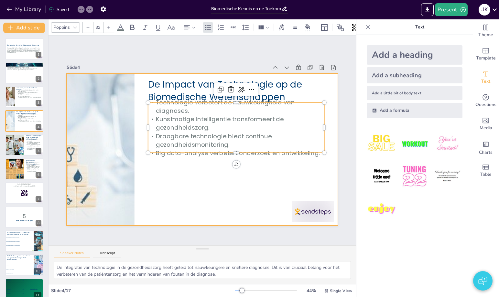
checkbox input "true"
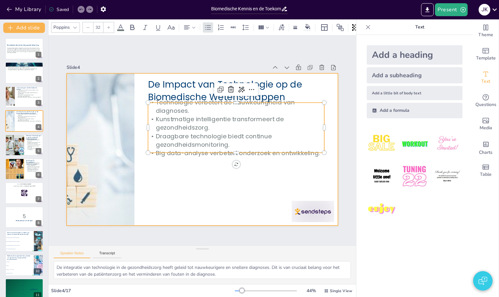
checkbox input "true"
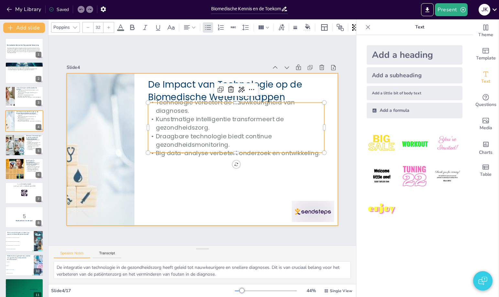
checkbox input "true"
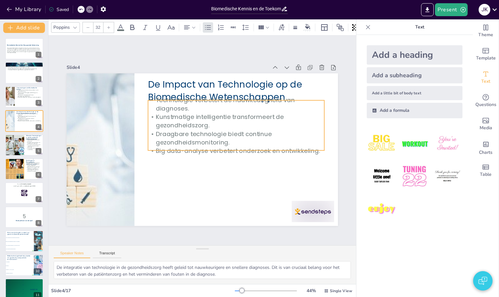
checkbox input "true"
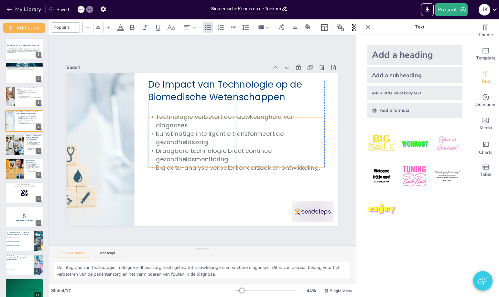
drag, startPoint x: 221, startPoint y: 150, endPoint x: 221, endPoint y: 168, distance: 17.8
click at [221, 168] on p "Big data-analyse verbetert onderzoek en ontwikkeling." at bounding box center [233, 170] width 176 height 27
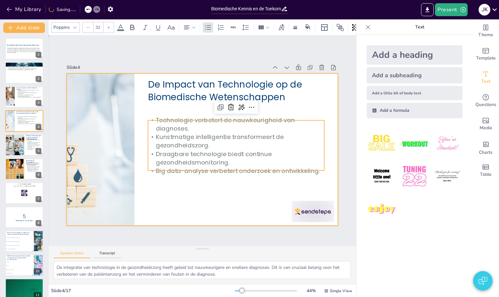
click at [201, 191] on div at bounding box center [202, 149] width 271 height 153
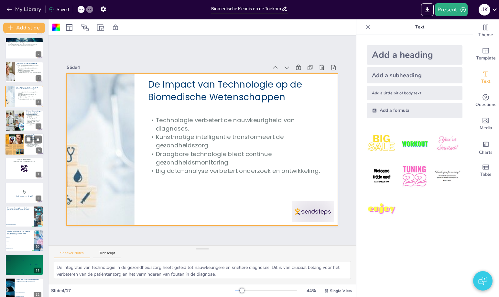
scroll to position [25, 0]
click at [26, 172] on div at bounding box center [24, 168] width 39 height 22
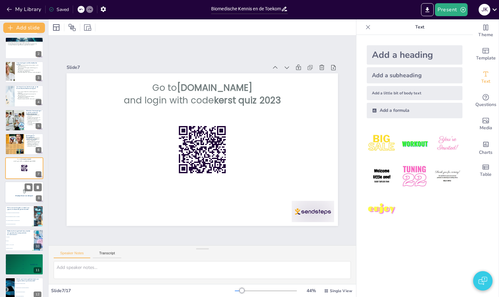
scroll to position [28, 0]
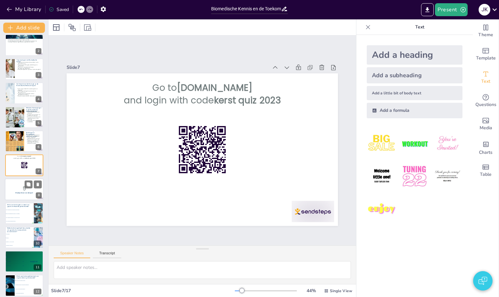
click at [17, 179] on div at bounding box center [24, 189] width 39 height 22
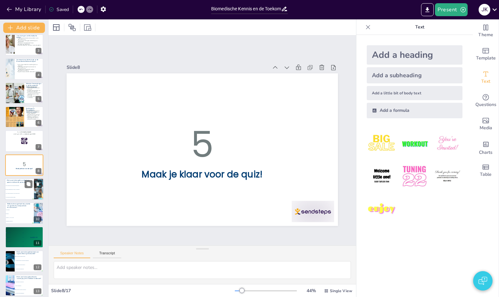
click at [22, 194] on li "Het is alleen beschikbaar voor een selecte groep" at bounding box center [19, 194] width 29 height 4
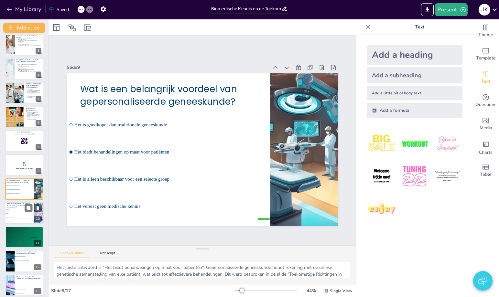
scroll to position [76, 0]
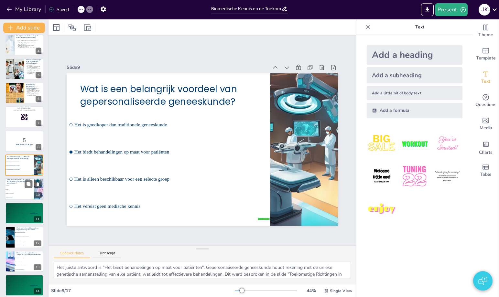
click at [15, 195] on li "MRI-scans" at bounding box center [19, 194] width 29 height 4
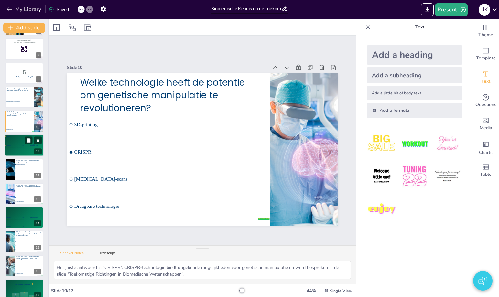
scroll to position [144, 0]
click at [19, 147] on div "🥉 Participant 3 300" at bounding box center [14, 146] width 19 height 4
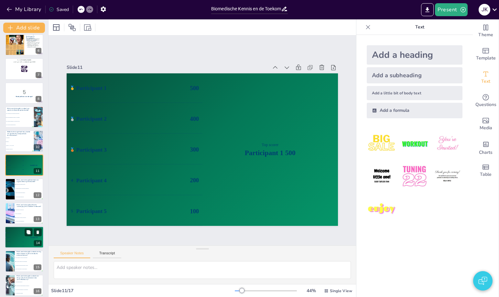
scroll to position [152, 0]
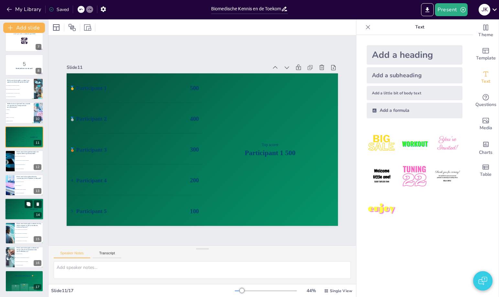
click at [16, 211] on div "🥉 Participant 3 300" at bounding box center [14, 209] width 19 height 4
click at [22, 281] on div "The winner is Participant 1 🏆" at bounding box center [24, 275] width 39 height 11
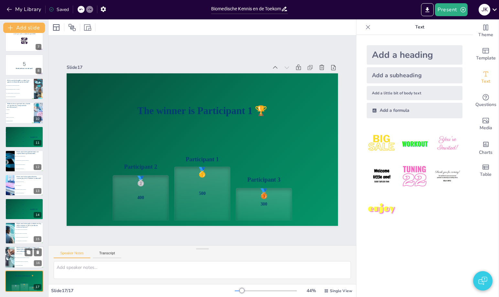
scroll to position [150, 0]
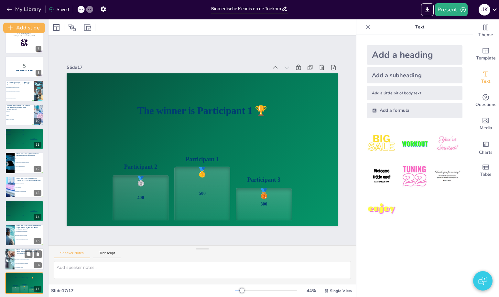
click at [20, 268] on li "Ze vereisen geen training" at bounding box center [29, 267] width 29 height 4
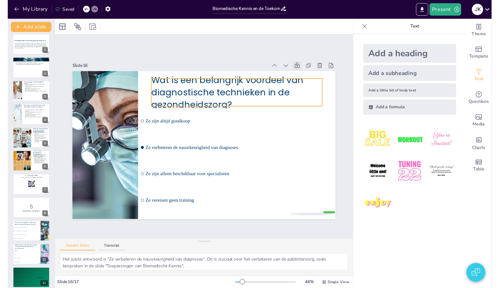
scroll to position [0, 0]
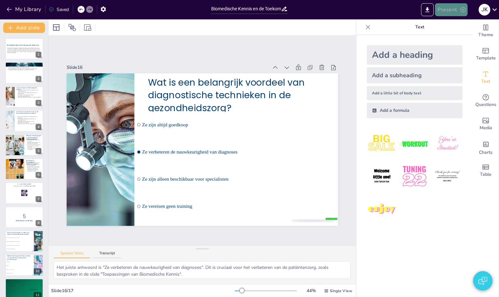
click at [447, 12] on button "Present" at bounding box center [451, 9] width 32 height 13
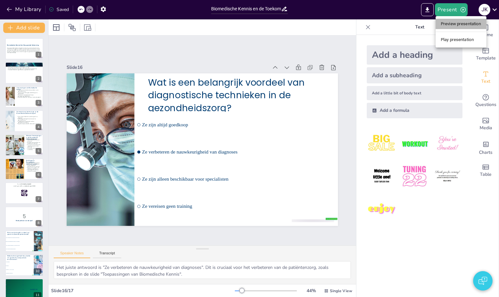
click at [448, 23] on li "Preview presentation" at bounding box center [461, 24] width 51 height 10
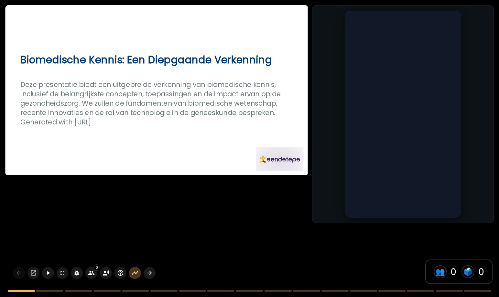
drag, startPoint x: 243, startPoint y: 194, endPoint x: 175, endPoint y: 239, distance: 81.3
click at [243, 194] on div "Biomedische Kennis: Een Diepgaande Verkenning Deze presentatie biedt een uitgeb…" at bounding box center [249, 148] width 499 height 297
click at [59, 224] on div "Biomedische Kennis: Een Diepgaande Verkenning Deze presentatie biedt een uitgeb…" at bounding box center [249, 148] width 499 height 297
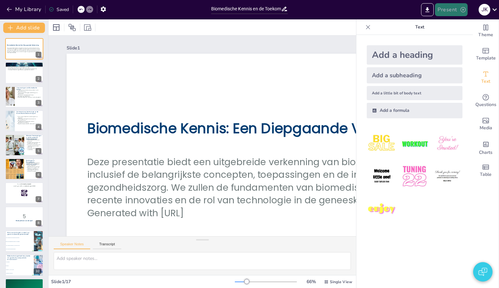
click at [462, 8] on icon "button" at bounding box center [463, 9] width 6 height 6
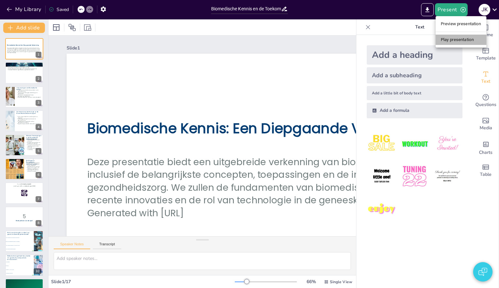
click at [450, 41] on li "Play presentation" at bounding box center [461, 40] width 51 height 10
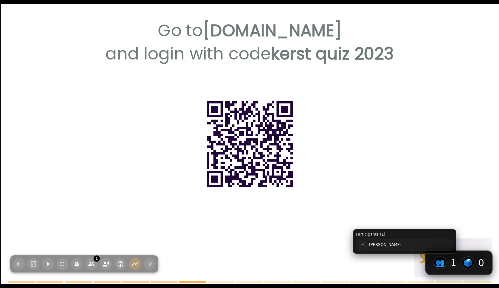
click at [454, 263] on span "1" at bounding box center [453, 263] width 6 height 11
click at [444, 262] on span "👥" at bounding box center [440, 262] width 10 height 9
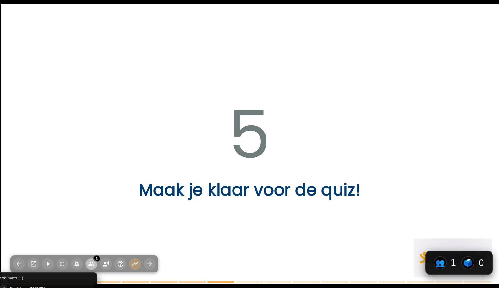
click at [90, 266] on icon "button" at bounding box center [91, 264] width 7 height 7
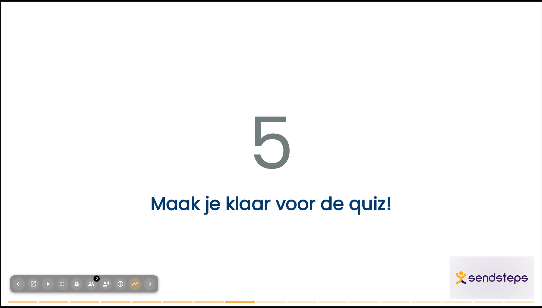
click at [261, 109] on p "5" at bounding box center [270, 143] width 487 height 101
click at [356, 165] on p "5" at bounding box center [270, 143] width 487 height 101
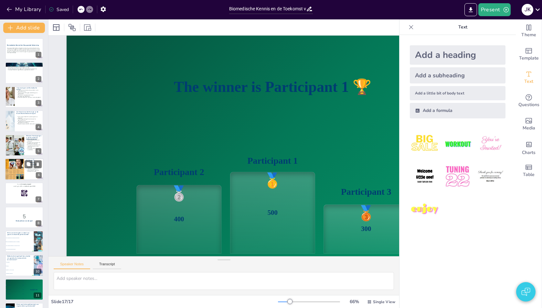
scroll to position [38, 0]
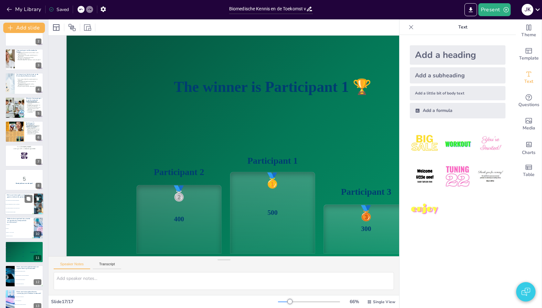
drag, startPoint x: 16, startPoint y: 138, endPoint x: 17, endPoint y: 125, distance: 13.3
click at [17, 193] on div "Wat is een belangrijk voordeel van gepersonaliseerde geneeskunde? false | edito…" at bounding box center [24, 204] width 39 height 22
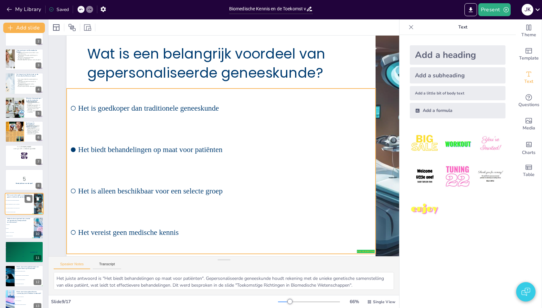
scroll to position [0, 0]
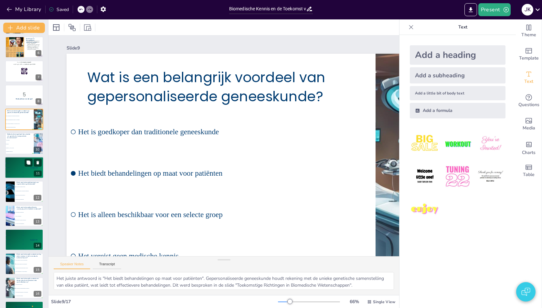
click at [14, 173] on div "4 Participant 4 200" at bounding box center [14, 172] width 19 height 4
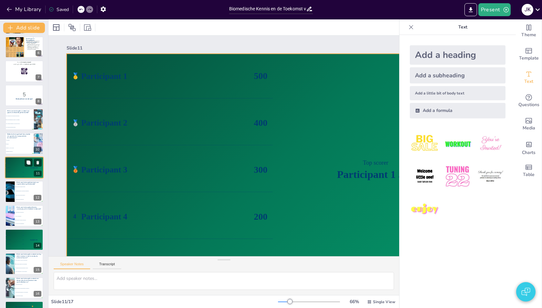
scroll to position [119, 0]
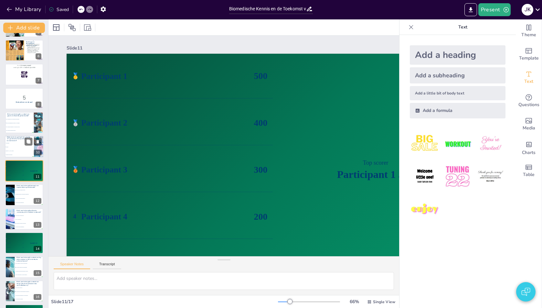
click at [19, 149] on li "MRI-scans" at bounding box center [19, 151] width 29 height 4
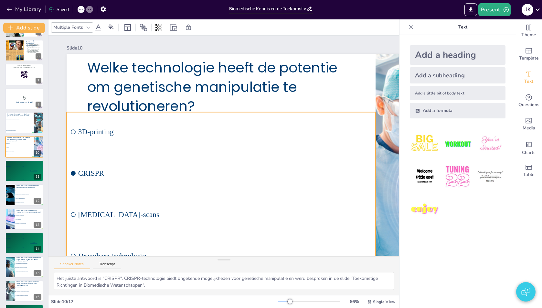
click at [117, 134] on span "3D-printing" at bounding box center [226, 132] width 293 height 39
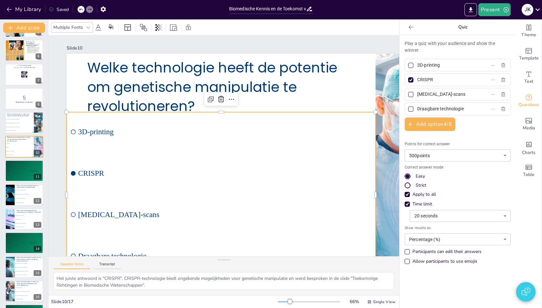
scroll to position [95, 0]
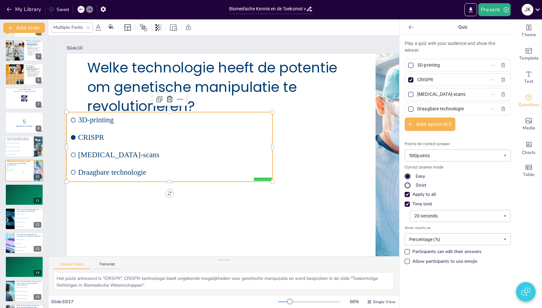
click at [409, 93] on div at bounding box center [410, 94] width 5 height 5
click at [417, 93] on input "MRI-scans" at bounding box center [447, 94] width 60 height 9
click at [409, 93] on div at bounding box center [410, 94] width 5 height 5
click at [417, 93] on input "MRI-scans" at bounding box center [447, 94] width 60 height 9
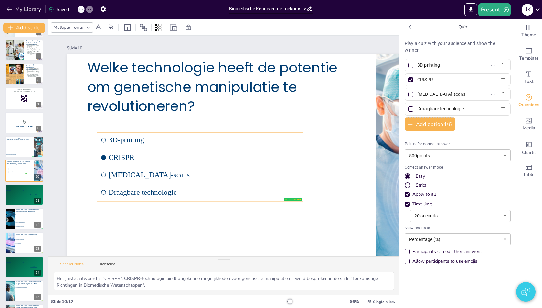
drag, startPoint x: 178, startPoint y: 130, endPoint x: 394, endPoint y: 194, distance: 225.9
click at [212, 157] on li "CRISPR" at bounding box center [200, 157] width 206 height 16
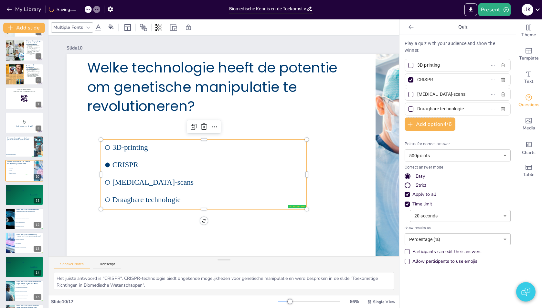
click at [410, 186] on div "Strict" at bounding box center [408, 185] width 6 height 6
click at [16, 146] on li "Het biedt behandelingen op maat voor patiënten" at bounding box center [19, 147] width 29 height 4
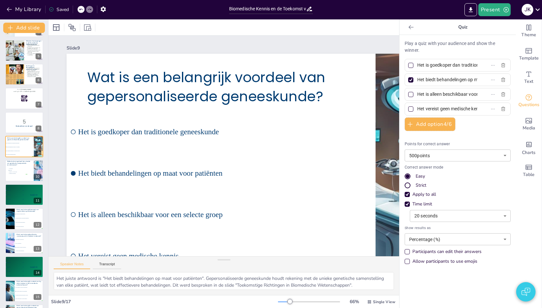
scroll to position [71, 0]
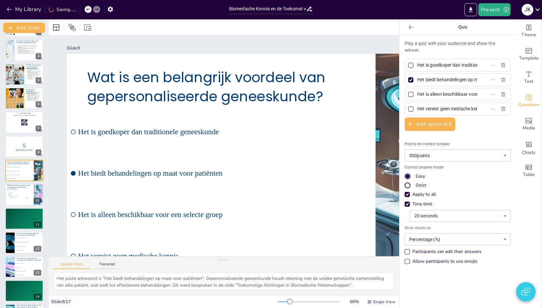
click at [409, 184] on div "Strict" at bounding box center [408, 185] width 4 height 4
click at [499, 11] on icon "button" at bounding box center [506, 9] width 6 height 6
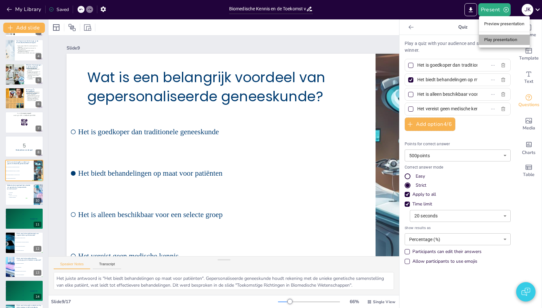
click at [496, 36] on li "Play presentation" at bounding box center [504, 40] width 51 height 10
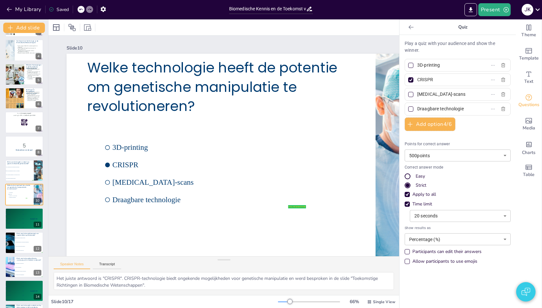
scroll to position [0, 0]
